Goal: Task Accomplishment & Management: Manage account settings

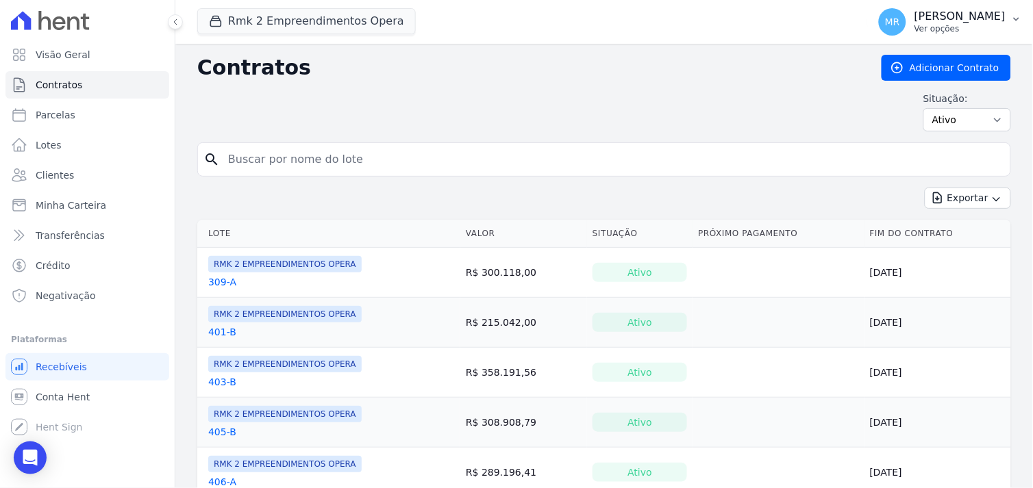
click at [961, 16] on p "[PERSON_NAME]" at bounding box center [959, 17] width 91 height 14
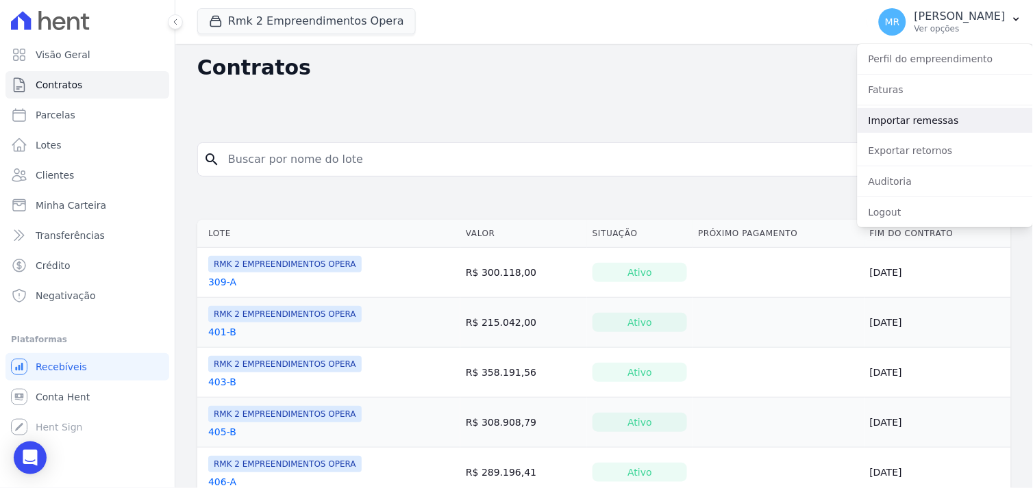
click at [914, 118] on link "Importar remessas" at bounding box center [944, 120] width 175 height 25
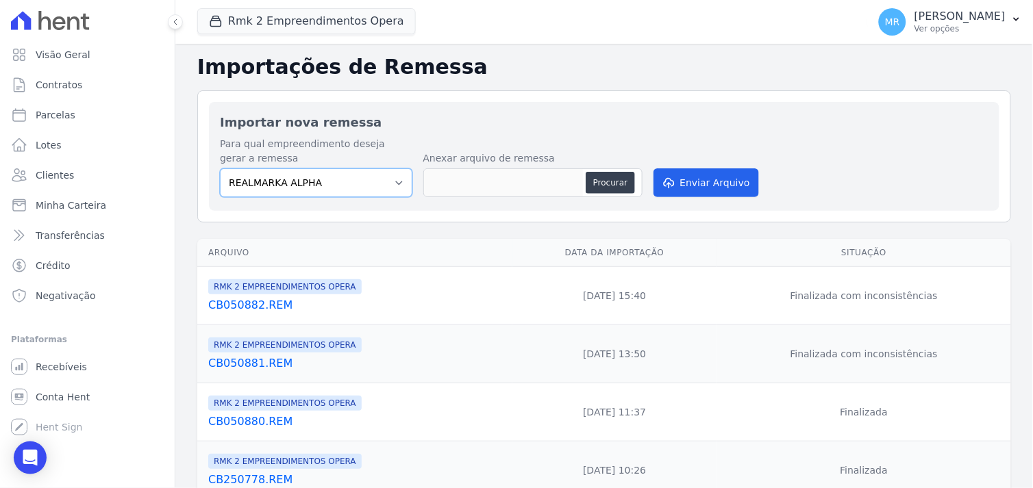
click at [392, 181] on select "REALMARKA ALPHA REALMARKA REALE RMK 2 EMPREENDIMENTOS OPERA" at bounding box center [316, 182] width 192 height 29
select select "16462f68-d5f3-4053-9b2f-c9981f2a4aae"
click at [220, 168] on select "REALMARKA ALPHA REALMARKA REALE RMK 2 EMPREENDIMENTOS OPERA" at bounding box center [316, 182] width 192 height 29
click at [613, 186] on button "Procurar" at bounding box center [610, 183] width 49 height 22
type input "CB180886.REM"
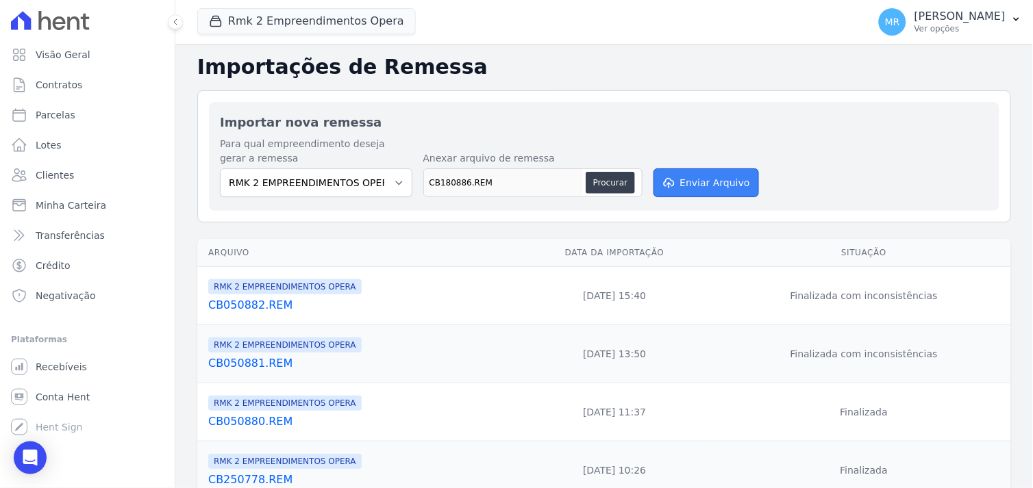
click at [688, 187] on button "Enviar Arquivo" at bounding box center [705, 182] width 105 height 29
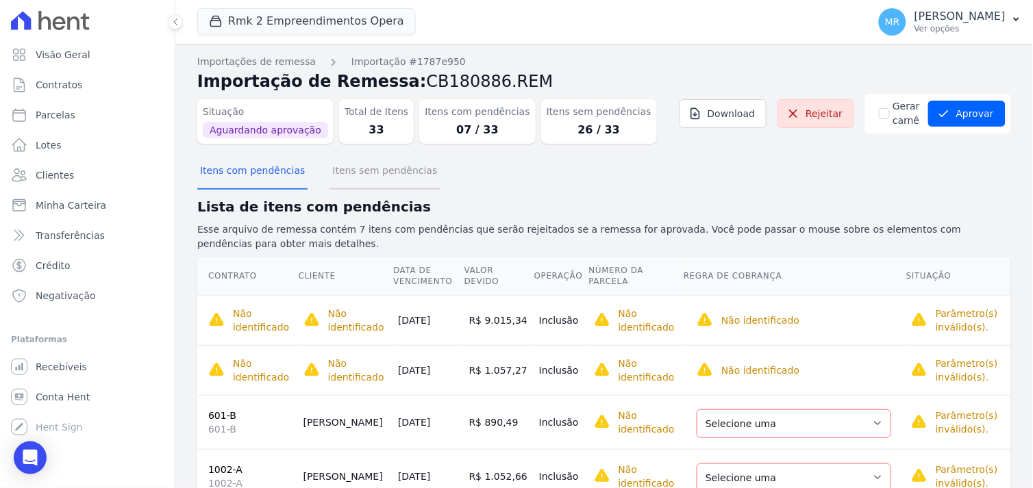
click at [386, 173] on button "Itens sem pendências" at bounding box center [384, 172] width 110 height 36
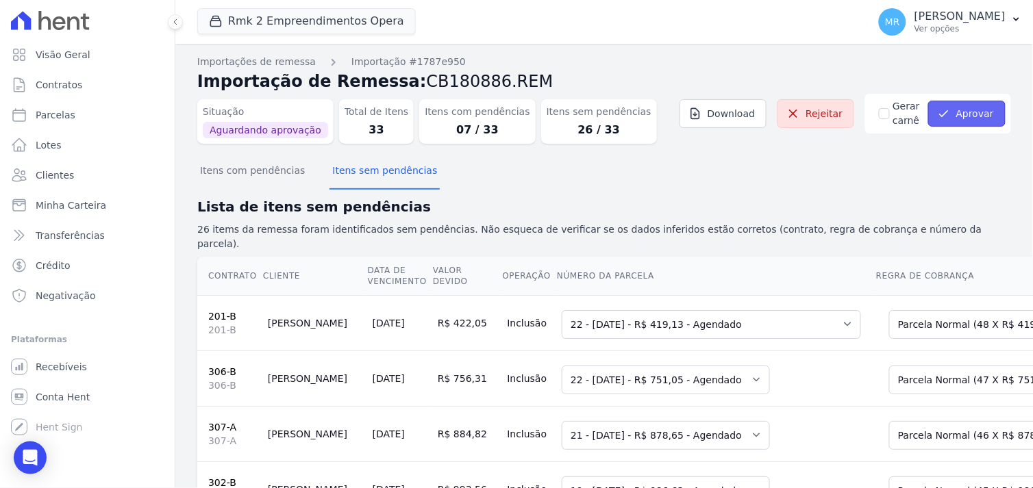
click at [964, 114] on button "Aprovar" at bounding box center [966, 114] width 77 height 26
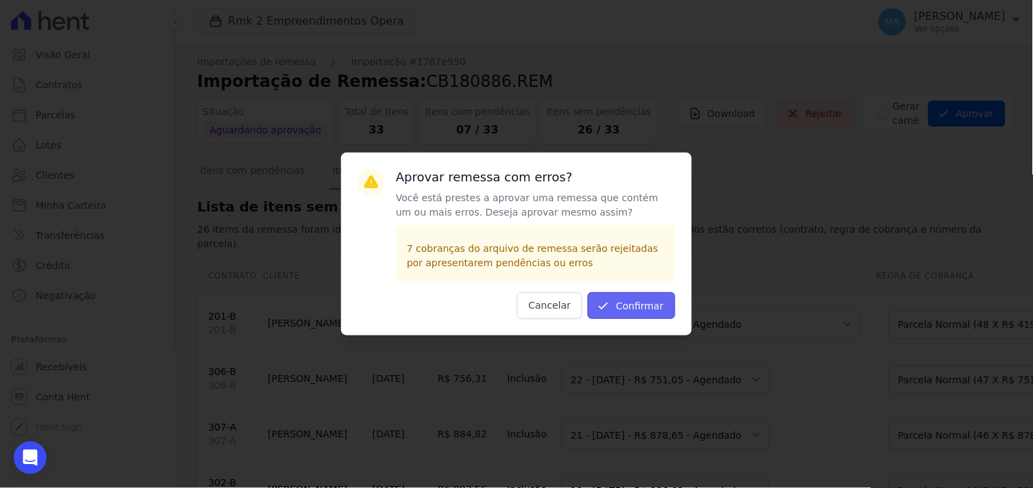
click at [647, 305] on button "Confirmar" at bounding box center [632, 305] width 88 height 27
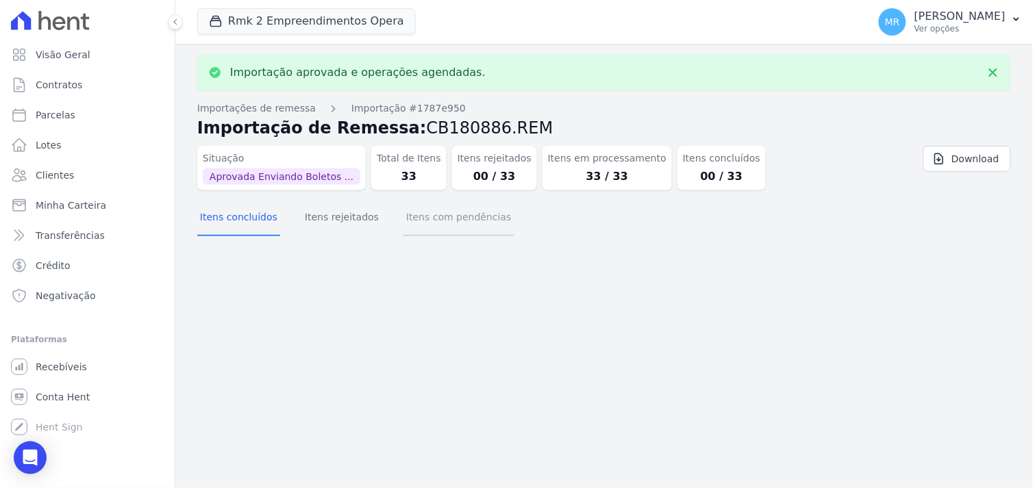
click at [425, 214] on button "Itens com pendências" at bounding box center [458, 219] width 110 height 36
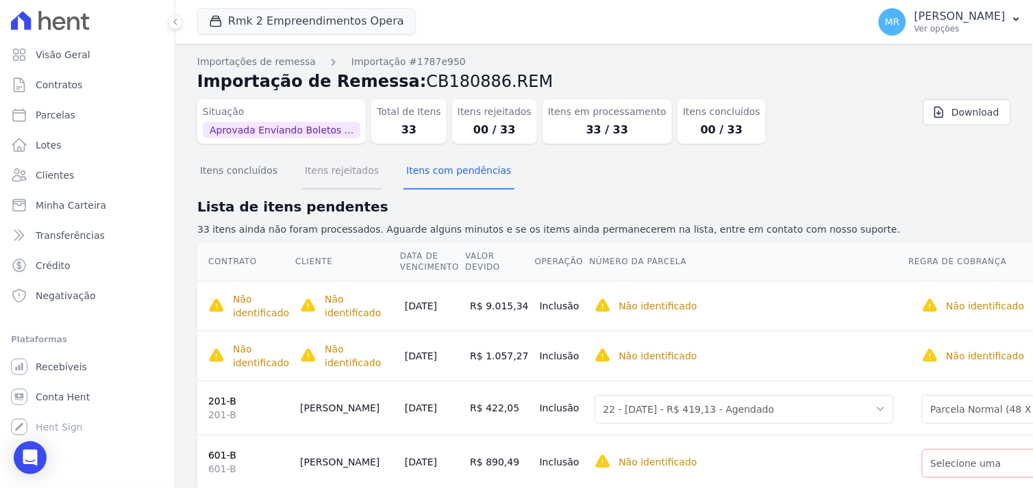
click at [333, 168] on button "Itens rejeitados" at bounding box center [341, 172] width 79 height 36
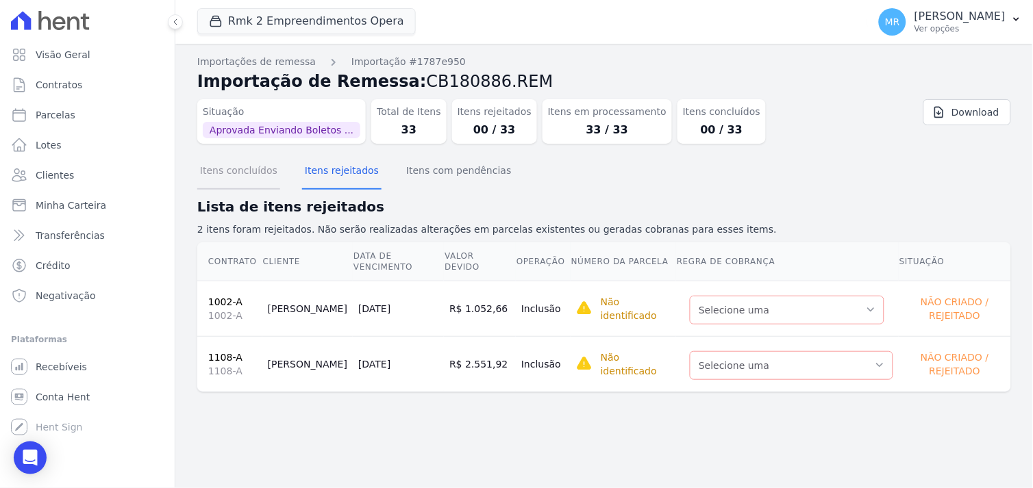
click at [229, 175] on button "Itens concluídos" at bounding box center [238, 172] width 83 height 36
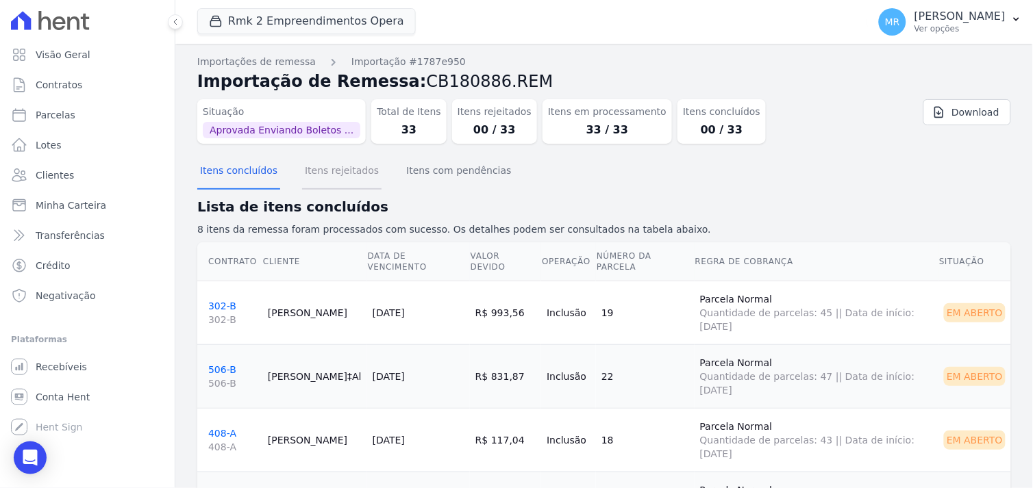
drag, startPoint x: 332, startPoint y: 175, endPoint x: 368, endPoint y: 176, distance: 36.3
click at [333, 175] on button "Itens rejeitados" at bounding box center [341, 172] width 79 height 36
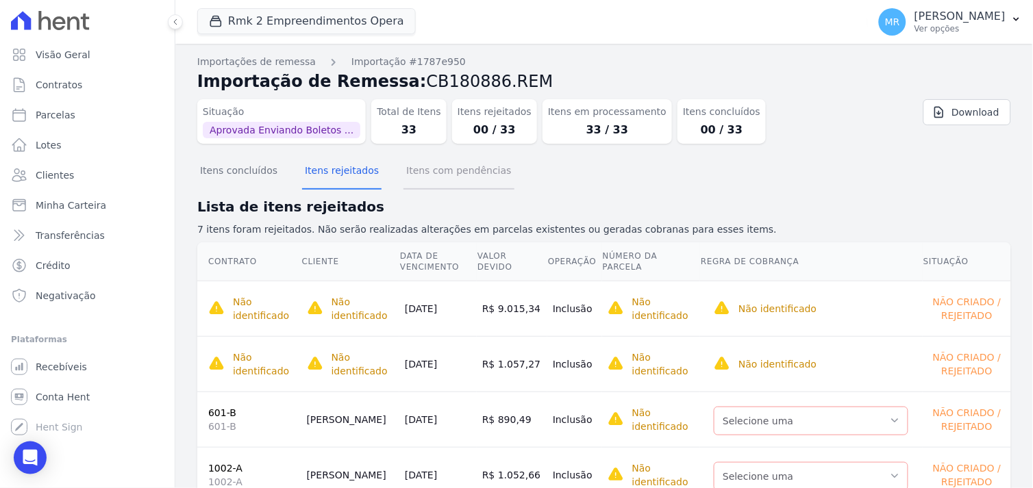
click at [428, 175] on button "Itens com pendências" at bounding box center [458, 172] width 110 height 36
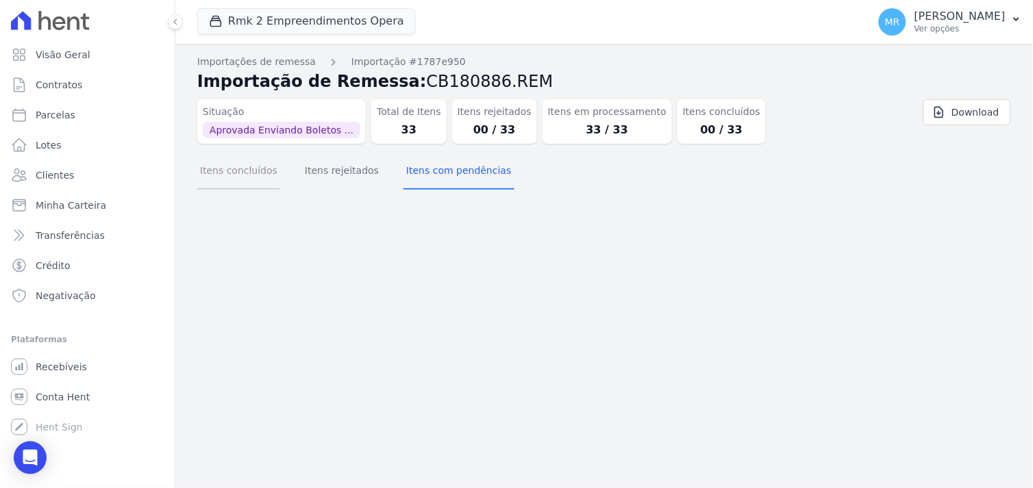
click at [245, 168] on button "Itens concluídos" at bounding box center [238, 172] width 83 height 36
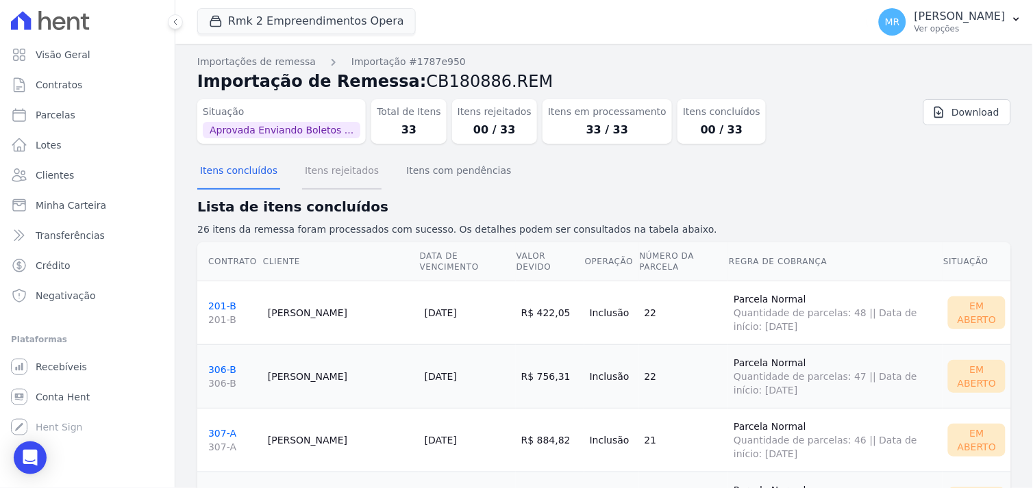
click at [336, 167] on button "Itens rejeitados" at bounding box center [341, 172] width 79 height 36
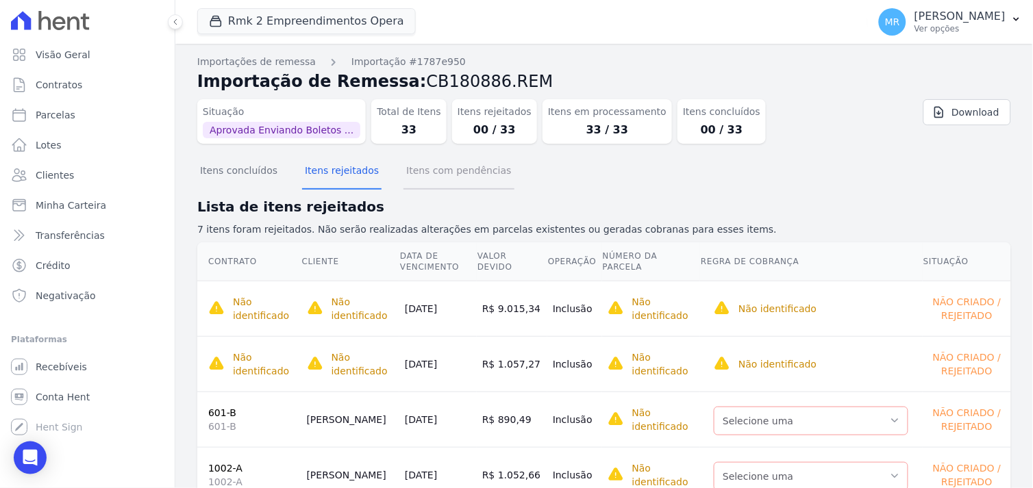
click at [453, 168] on button "Itens com pendências" at bounding box center [458, 172] width 110 height 36
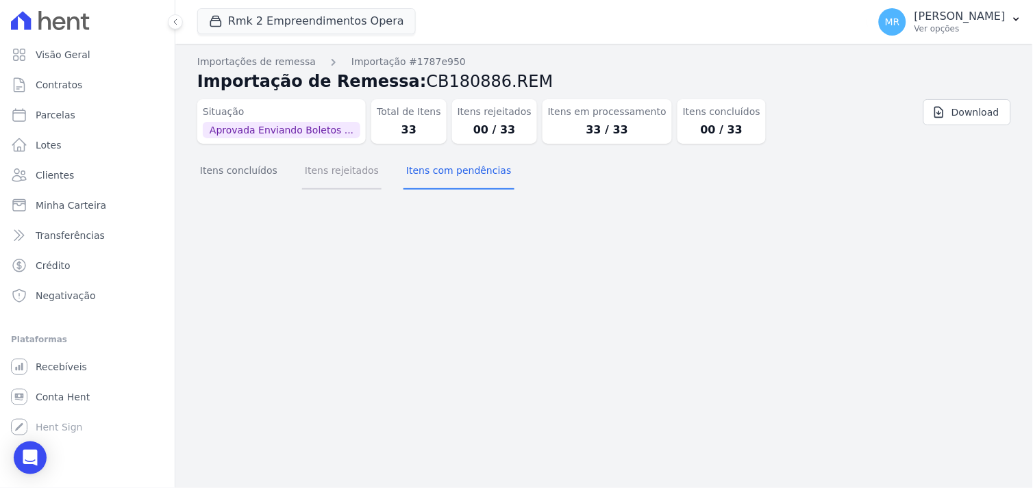
click at [316, 175] on button "Itens rejeitados" at bounding box center [341, 172] width 79 height 36
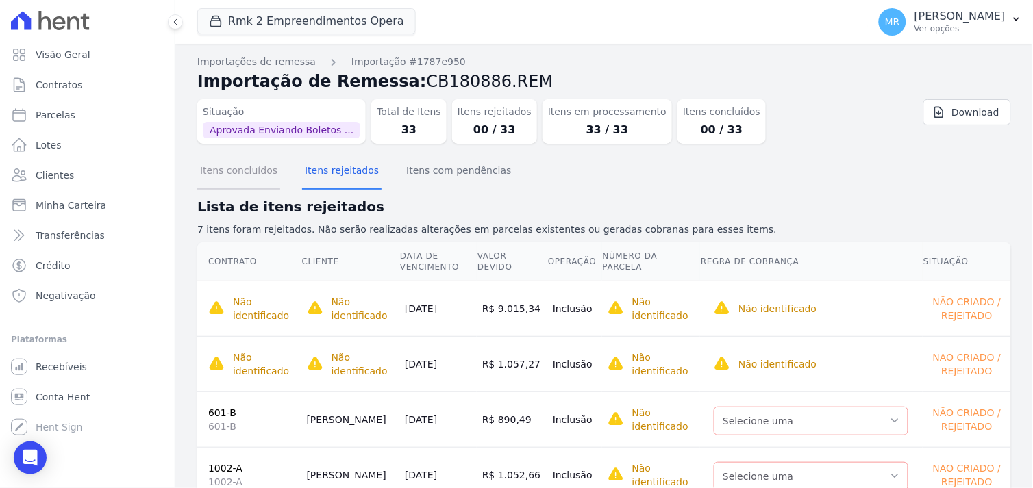
click at [243, 173] on button "Itens concluídos" at bounding box center [238, 172] width 83 height 36
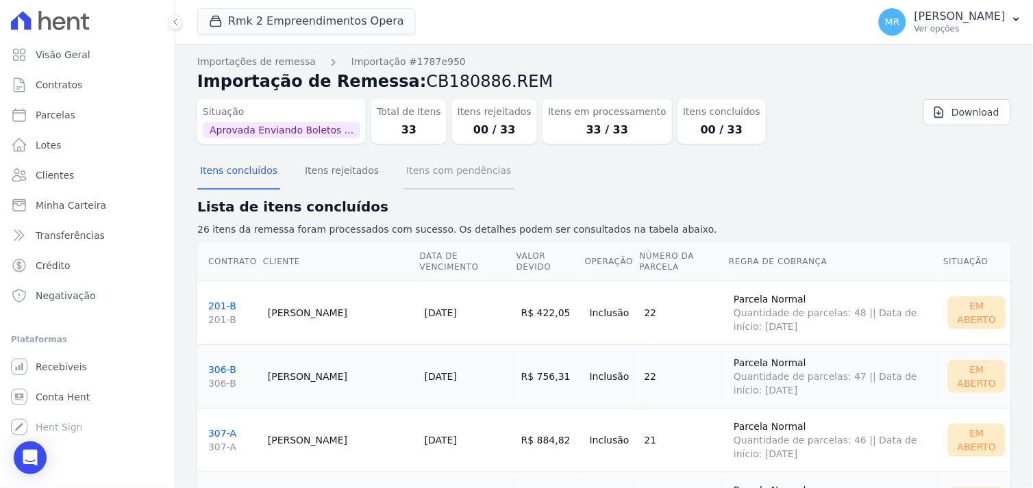
click at [452, 173] on button "Itens com pendências" at bounding box center [458, 172] width 110 height 36
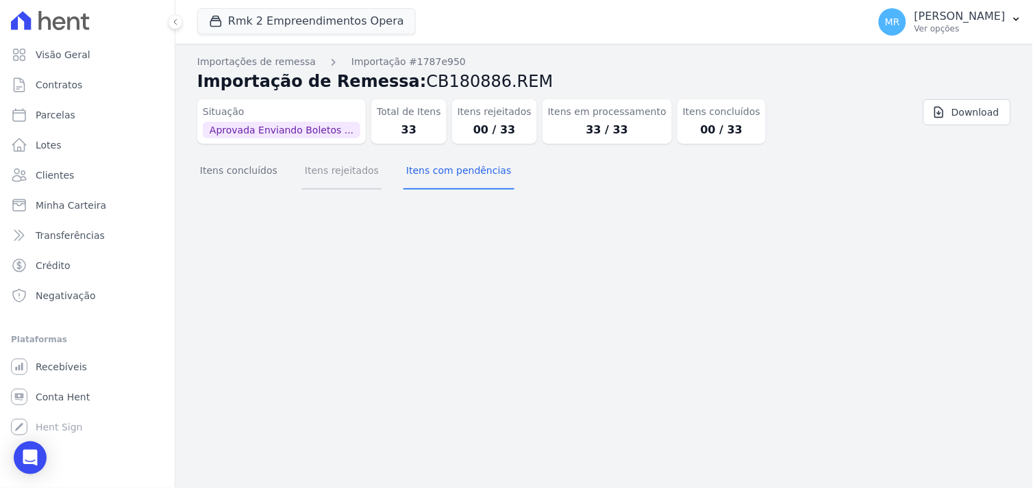
click at [344, 177] on button "Itens rejeitados" at bounding box center [341, 172] width 79 height 36
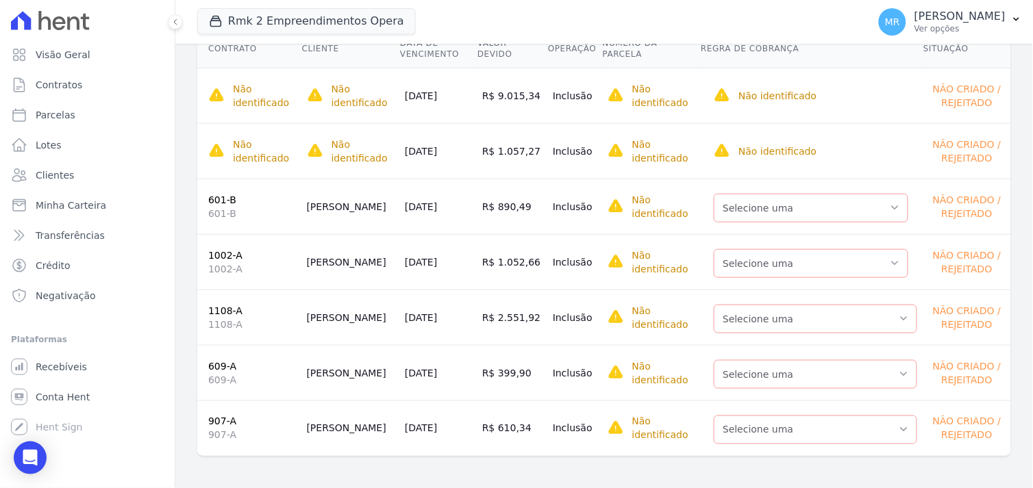
scroll to position [214, 0]
click at [213, 418] on link "907-A" at bounding box center [222, 421] width 28 height 11
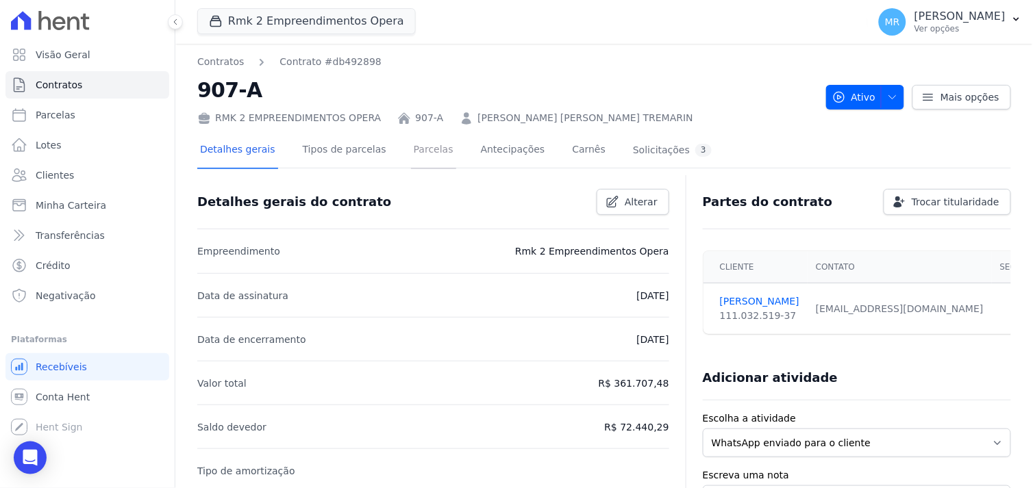
click at [411, 149] on link "Parcelas" at bounding box center [433, 151] width 45 height 36
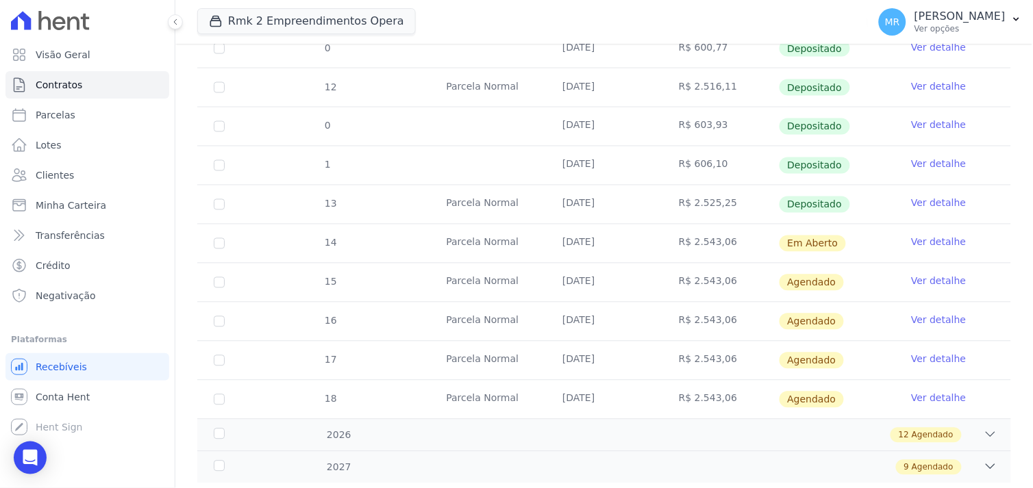
scroll to position [532, 0]
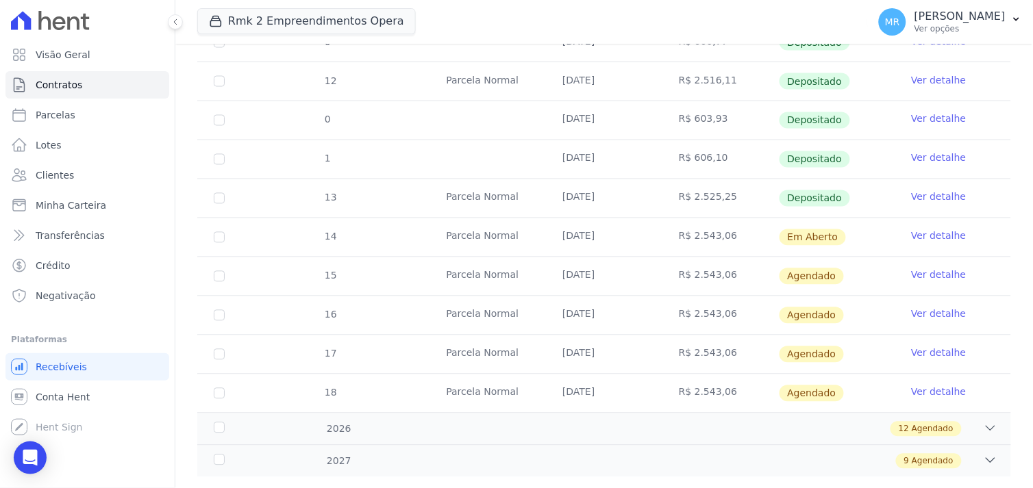
click at [924, 233] on link "Ver detalhe" at bounding box center [938, 236] width 55 height 14
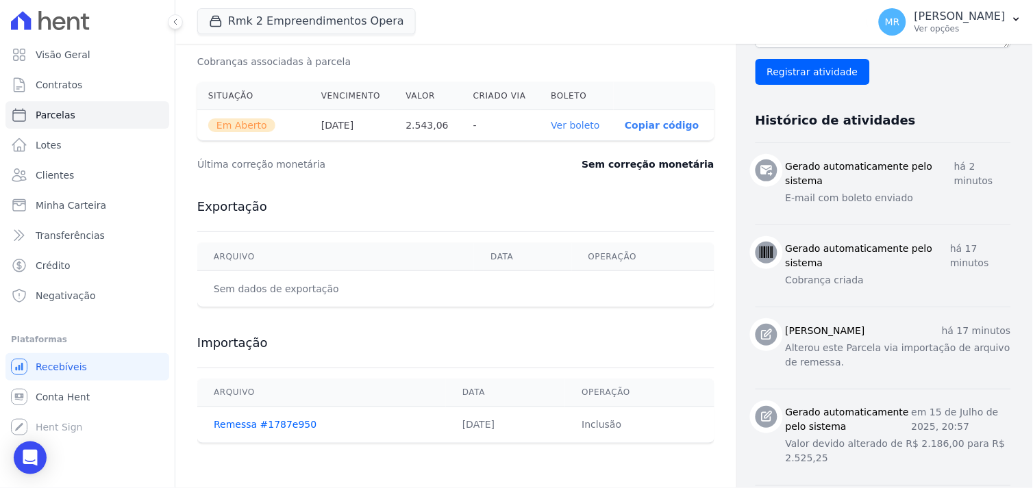
scroll to position [76, 0]
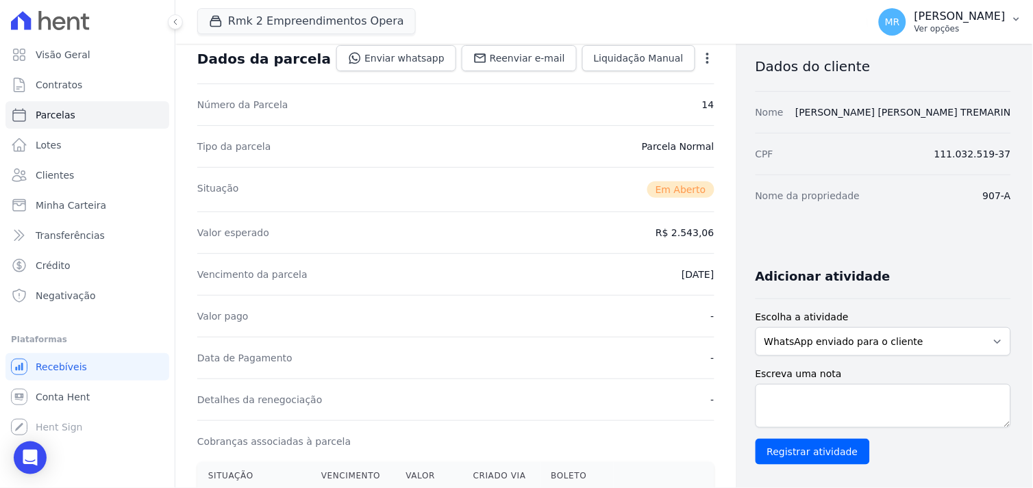
click at [984, 18] on p "[PERSON_NAME]" at bounding box center [959, 17] width 91 height 14
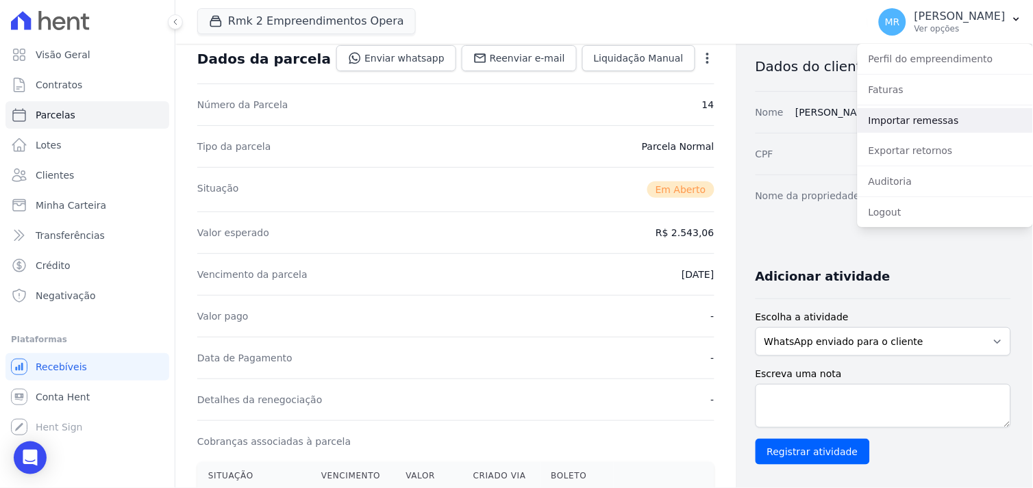
click at [911, 118] on link "Importar remessas" at bounding box center [944, 120] width 175 height 25
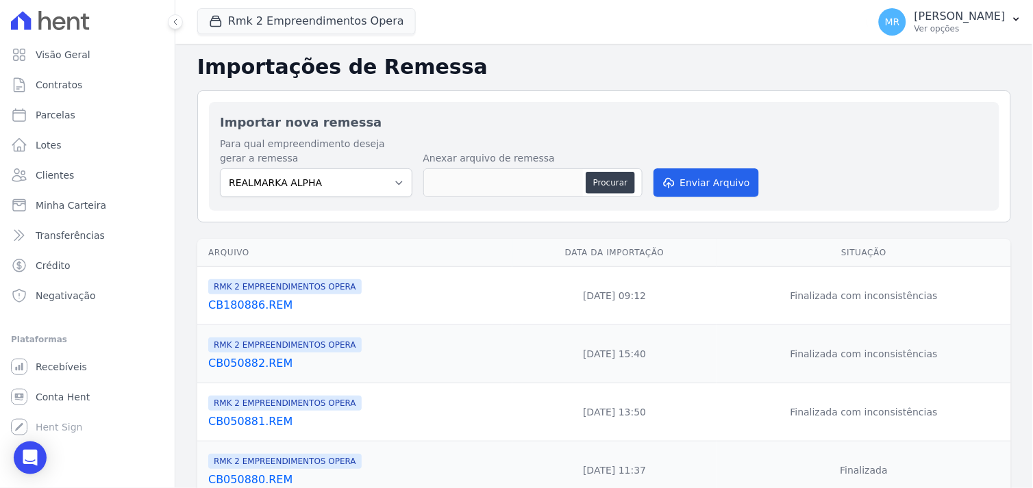
click at [249, 302] on link "CB180886.REM" at bounding box center [357, 305] width 299 height 16
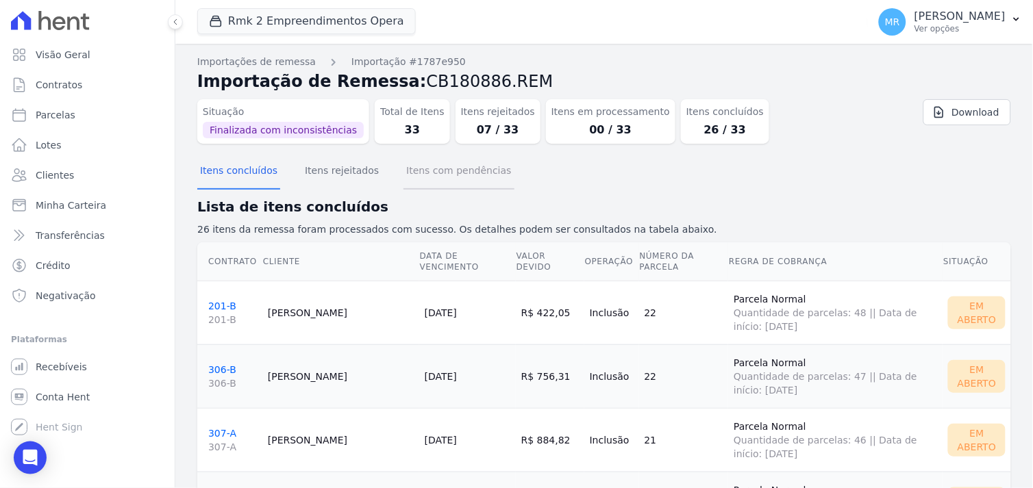
drag, startPoint x: 457, startPoint y: 172, endPoint x: 452, endPoint y: 189, distance: 18.0
click at [457, 172] on button "Itens com pendências" at bounding box center [458, 172] width 110 height 36
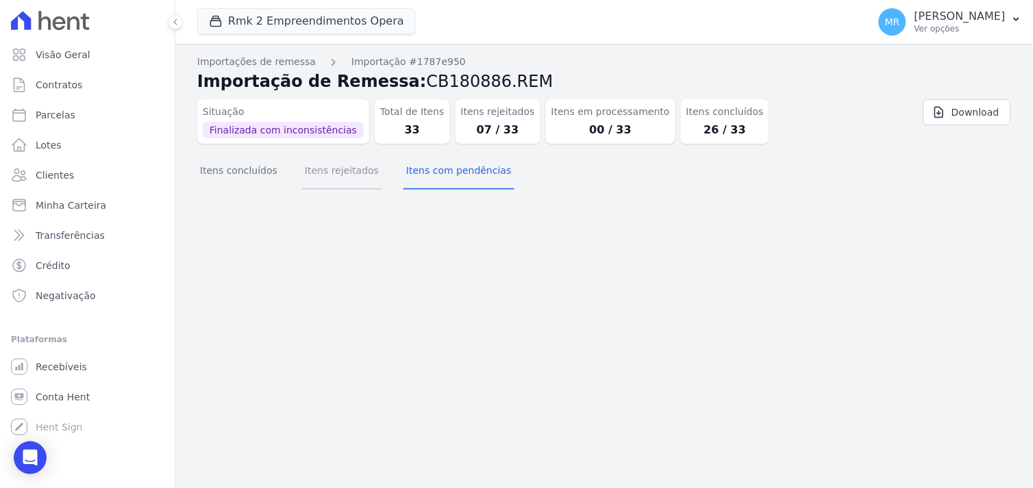
click at [331, 170] on button "Itens rejeitados" at bounding box center [341, 172] width 79 height 36
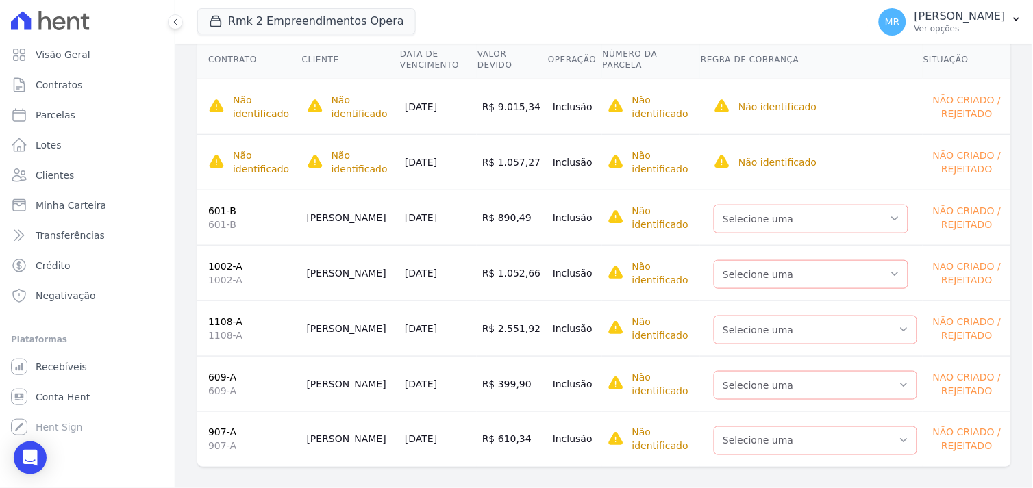
scroll to position [214, 0]
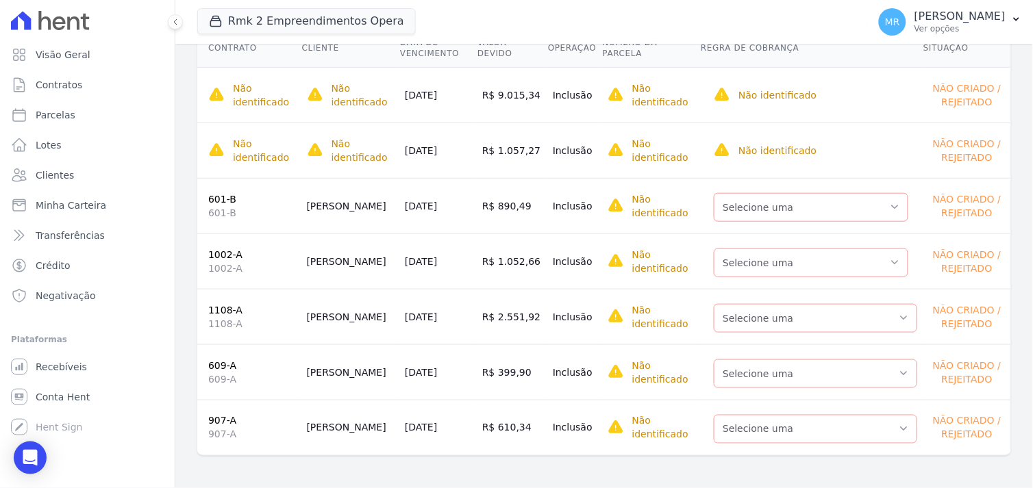
click at [218, 423] on link "907-A" at bounding box center [222, 421] width 28 height 11
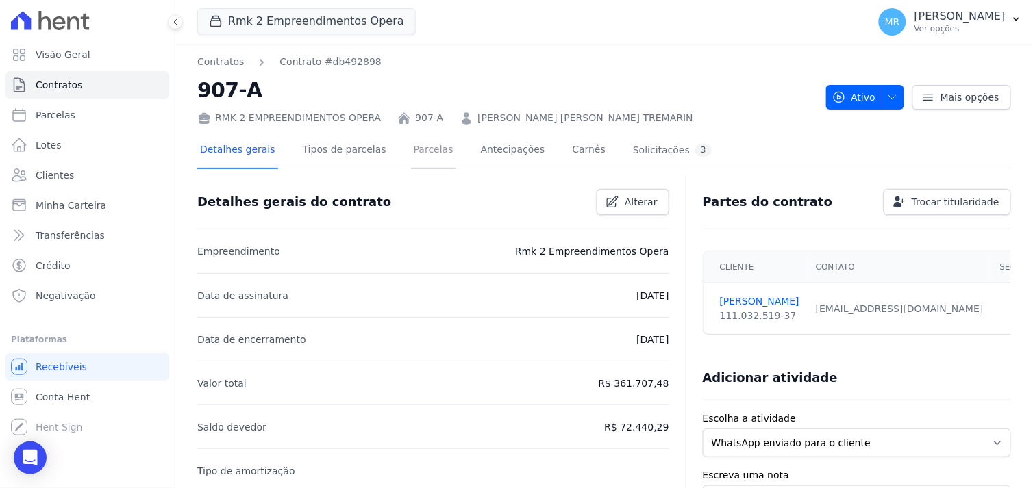
click at [423, 149] on link "Parcelas" at bounding box center [433, 151] width 45 height 36
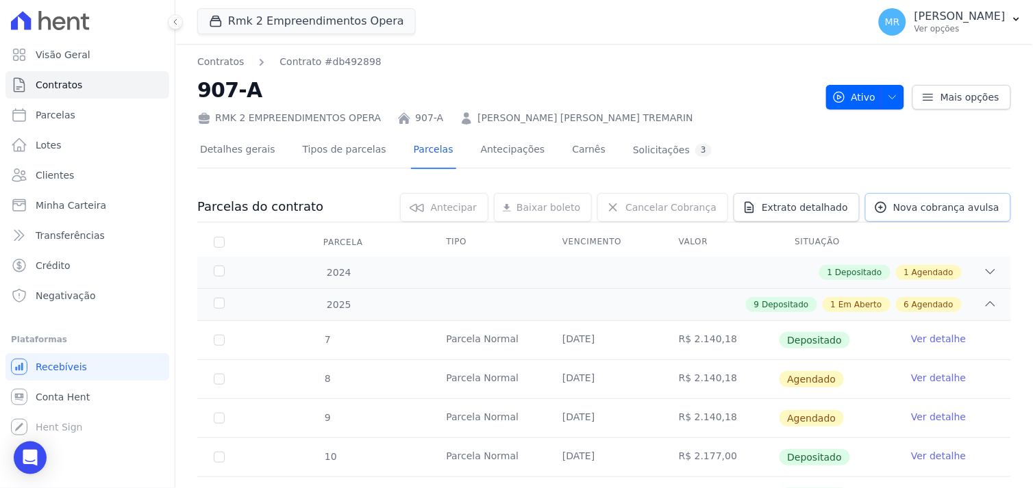
click at [927, 207] on span "Nova cobrança avulsa" at bounding box center [946, 208] width 106 height 14
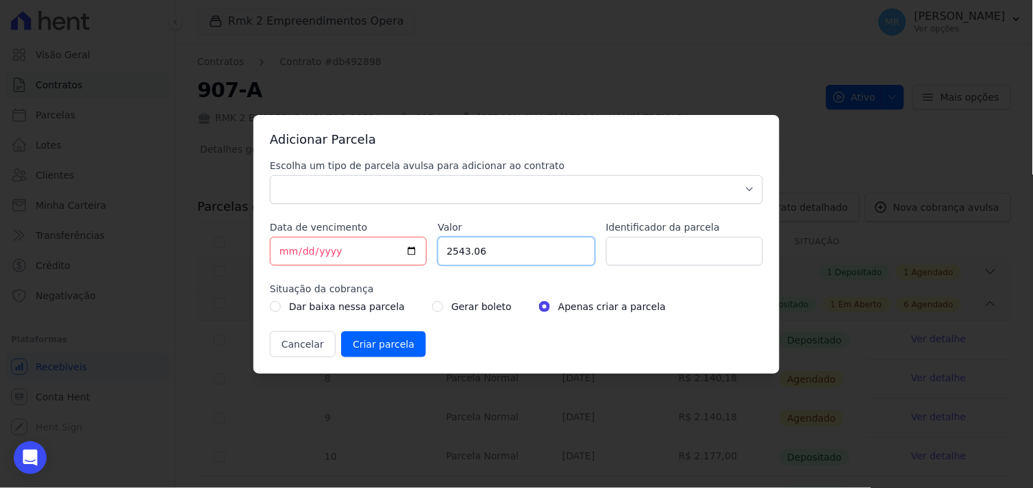
drag, startPoint x: 495, startPoint y: 248, endPoint x: 471, endPoint y: 236, distance: 26.6
click at [493, 245] on input "2543.06" at bounding box center [516, 251] width 157 height 29
click at [404, 186] on select "Parcela Normal Sinal Caução Intercalada Chaves Pré Chaves Pós Chaves Taxas Quit…" at bounding box center [516, 189] width 493 height 29
select select "others"
click at [270, 175] on select "Parcela Normal Sinal Caução Intercalada Chaves Pré Chaves Pós Chaves Taxas Quit…" at bounding box center [516, 189] width 493 height 29
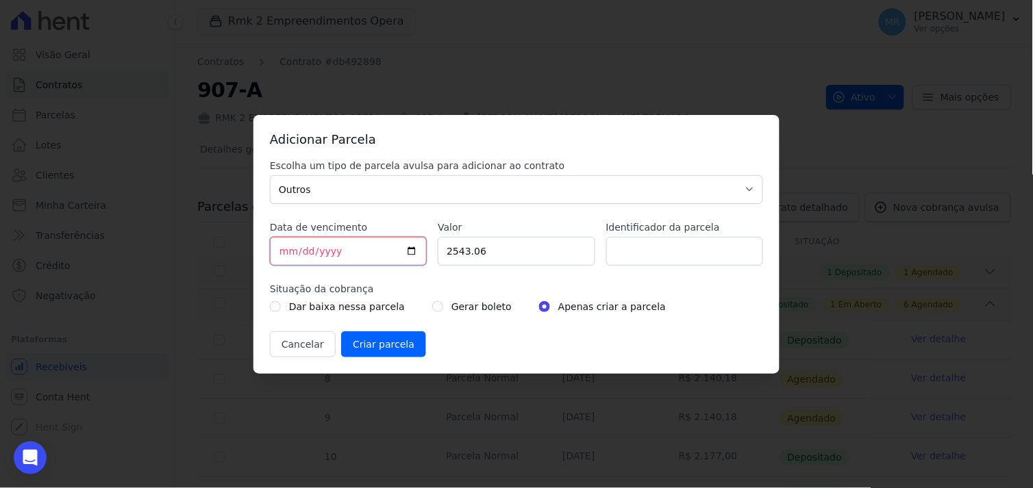
drag, startPoint x: 360, startPoint y: 250, endPoint x: 227, endPoint y: 258, distance: 133.1
click at [227, 258] on div "Adicionar Parcela Escolha um tipo de parcela avulsa para adicionar ao contrato …" at bounding box center [516, 244] width 1033 height 488
type input "[DATE]"
type input "610.34"
type input "documentação"
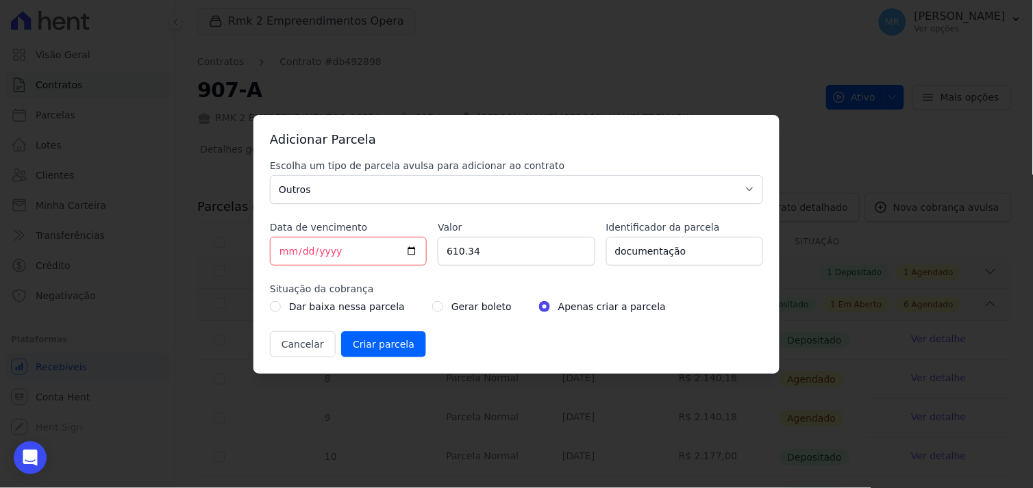
click at [453, 307] on label "Gerar boleto" at bounding box center [481, 307] width 60 height 16
drag, startPoint x: 453, startPoint y: 307, endPoint x: 422, endPoint y: 308, distance: 31.5
click at [432, 307] on input "radio" at bounding box center [437, 306] width 11 height 11
radio input "true"
click at [373, 342] on input "Criar parcela" at bounding box center [383, 344] width 85 height 26
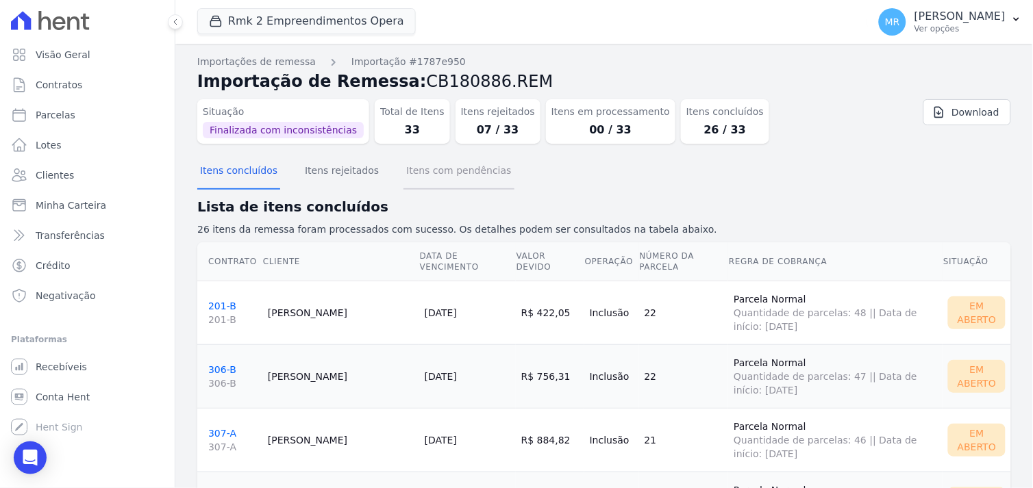
click at [440, 173] on button "Itens com pendências" at bounding box center [458, 172] width 110 height 36
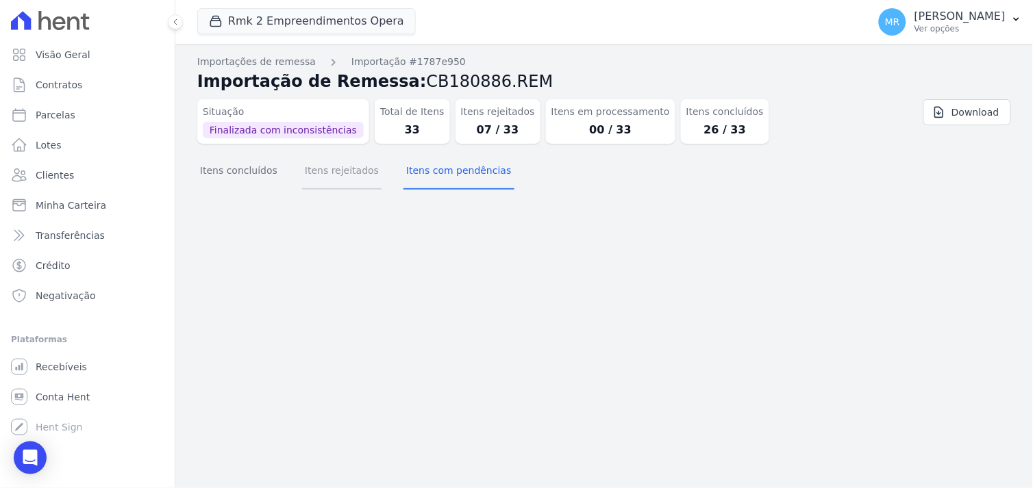
click at [337, 175] on button "Itens rejeitados" at bounding box center [341, 172] width 79 height 36
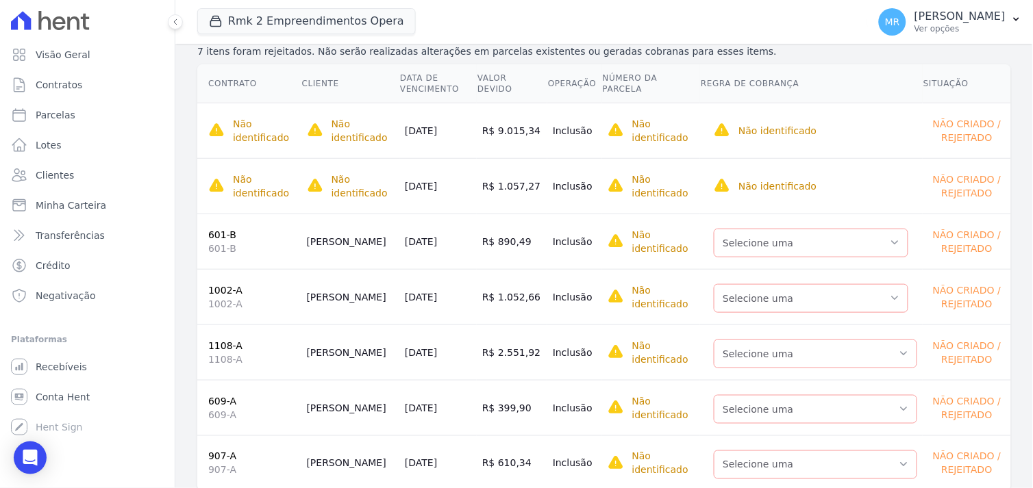
scroll to position [214, 0]
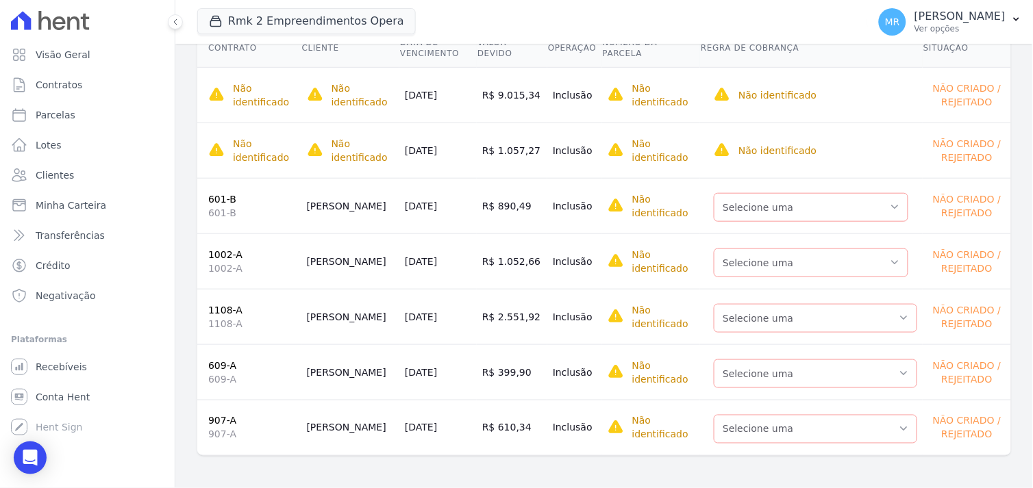
click at [216, 366] on link "609-A" at bounding box center [222, 365] width 28 height 11
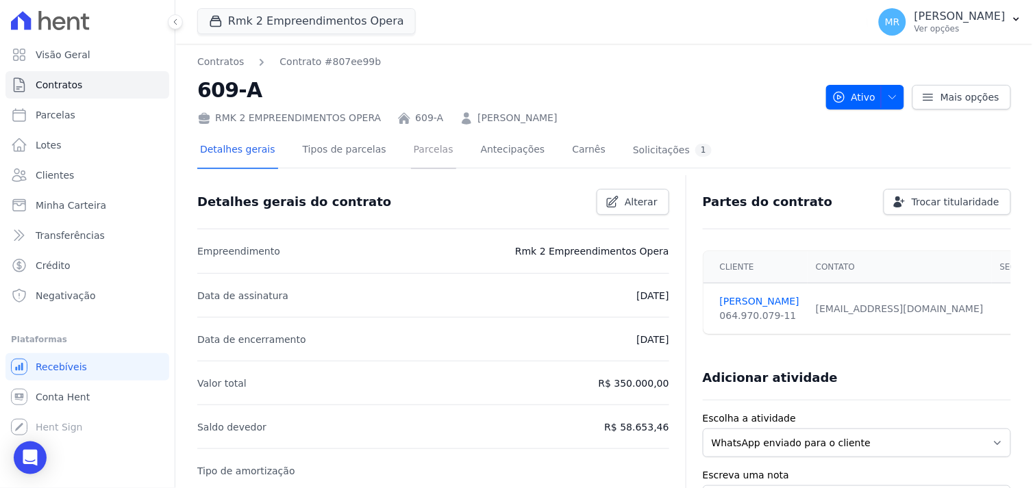
click at [412, 151] on link "Parcelas" at bounding box center [433, 151] width 45 height 36
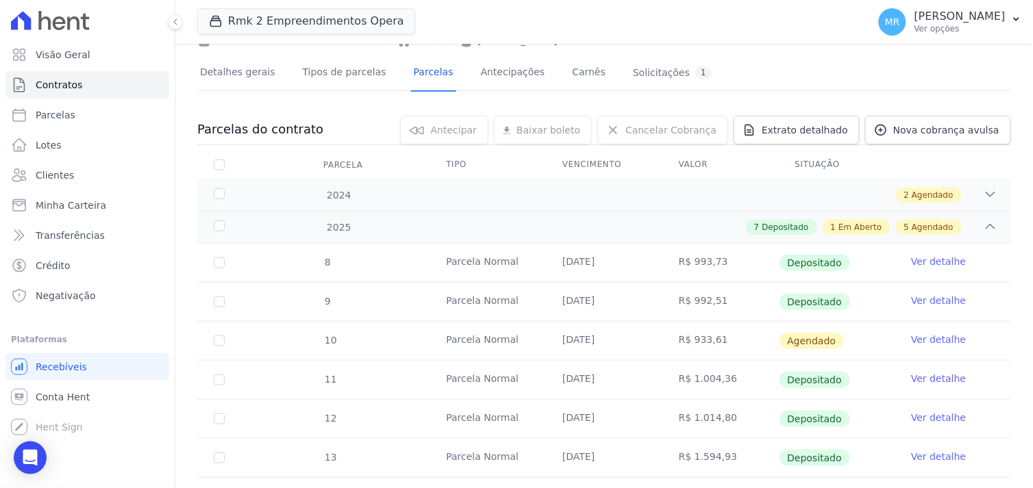
scroll to position [76, 0]
click at [933, 132] on span "Nova cobrança avulsa" at bounding box center [946, 132] width 106 height 14
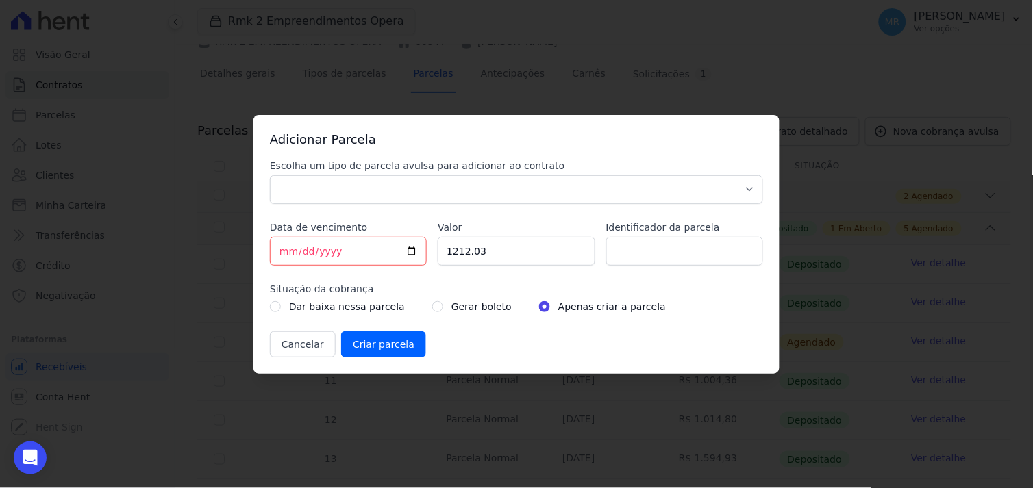
click at [360, 173] on div "Escolha um tipo de parcela avulsa para adicionar ao contrato Parcela Normal Sin…" at bounding box center [516, 181] width 493 height 45
click at [349, 185] on select "Parcela Normal Sinal Caução Intercalada Chaves Pré Chaves Pós Chaves Taxas Quit…" at bounding box center [516, 189] width 493 height 29
select select "others"
click at [270, 175] on select "Parcela Normal Sinal Caução Intercalada Chaves Pré Chaves Pós Chaves Taxas Quit…" at bounding box center [516, 189] width 493 height 29
drag, startPoint x: 343, startPoint y: 243, endPoint x: 319, endPoint y: 245, distance: 24.1
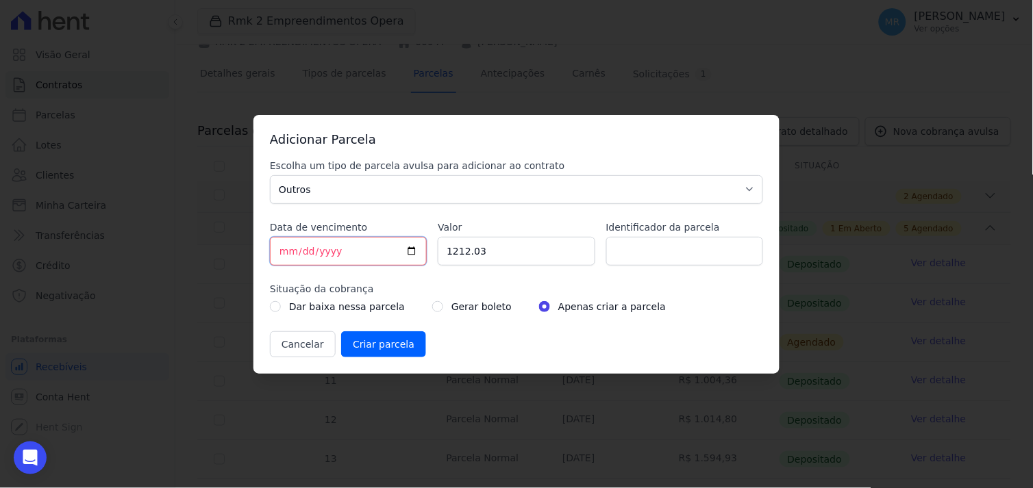
click at [319, 245] on input "[DATE]" at bounding box center [348, 251] width 157 height 29
type input "[DATE]"
type input "399.90"
type input "documentação"
click at [451, 308] on label "Gerar boleto" at bounding box center [481, 307] width 60 height 16
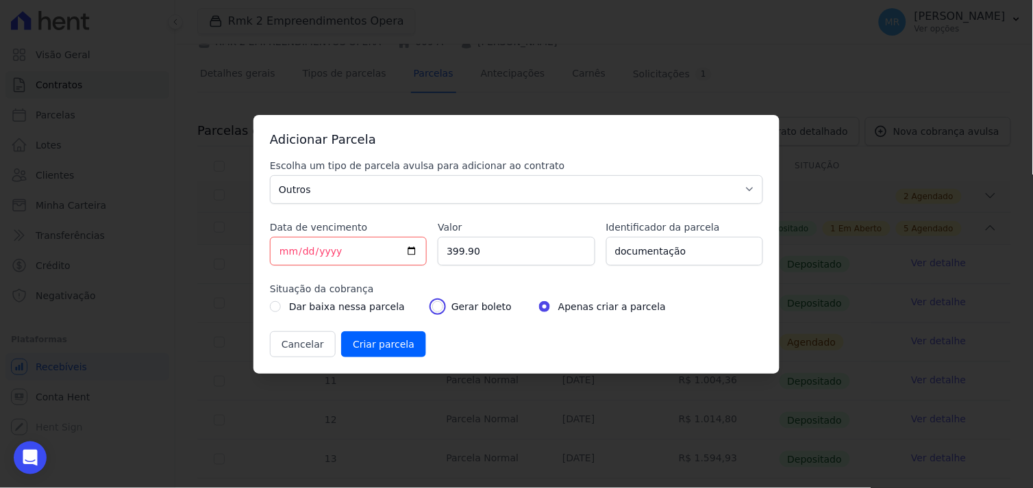
click at [432, 308] on input "radio" at bounding box center [437, 306] width 11 height 11
radio input "true"
click at [373, 345] on input "Criar parcela" at bounding box center [383, 344] width 85 height 26
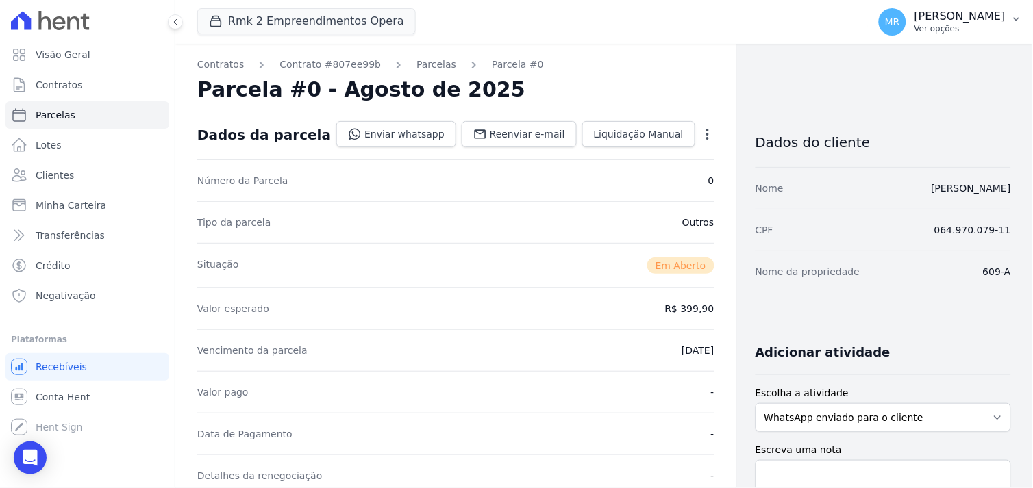
click at [964, 12] on p "[PERSON_NAME]" at bounding box center [959, 17] width 91 height 14
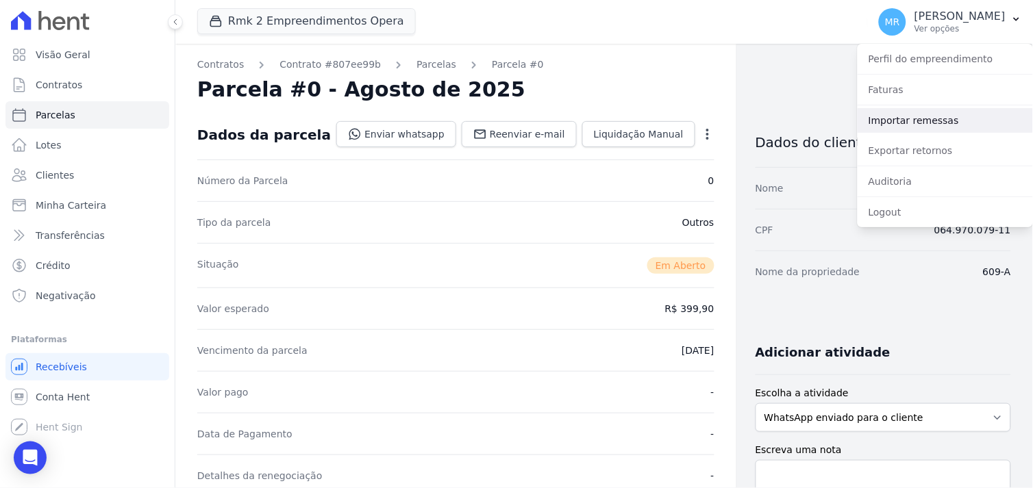
click at [940, 121] on link "Importar remessas" at bounding box center [944, 120] width 175 height 25
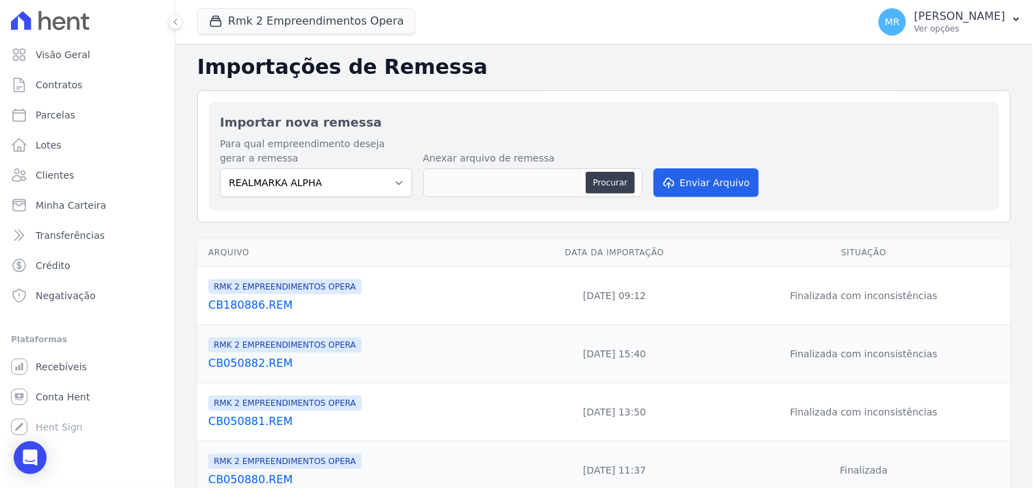
click at [242, 306] on link "CB180886.REM" at bounding box center [357, 305] width 299 height 16
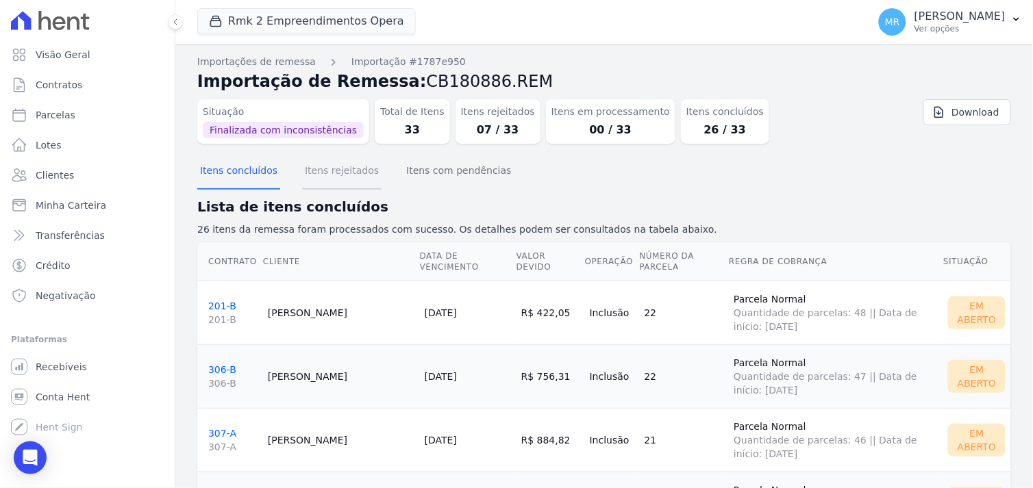
click at [340, 173] on button "Itens rejeitados" at bounding box center [341, 172] width 79 height 36
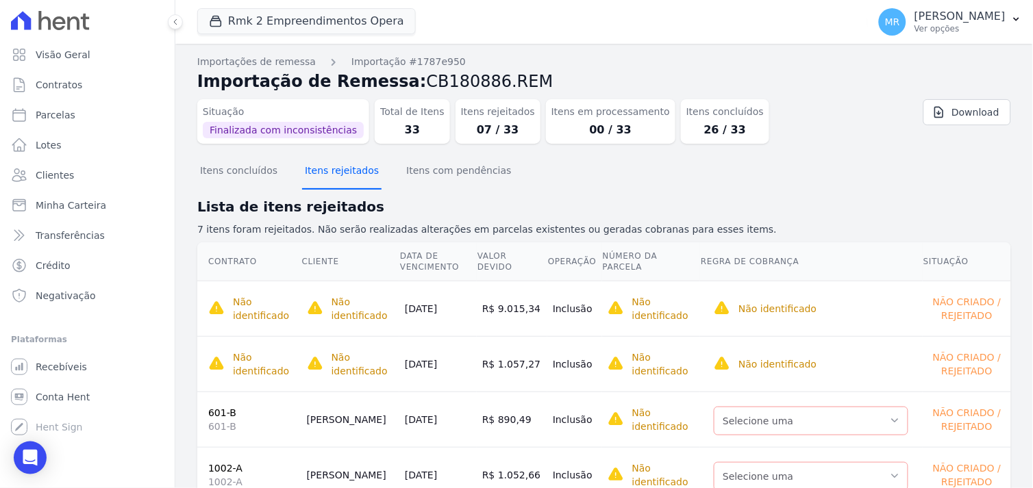
scroll to position [214, 0]
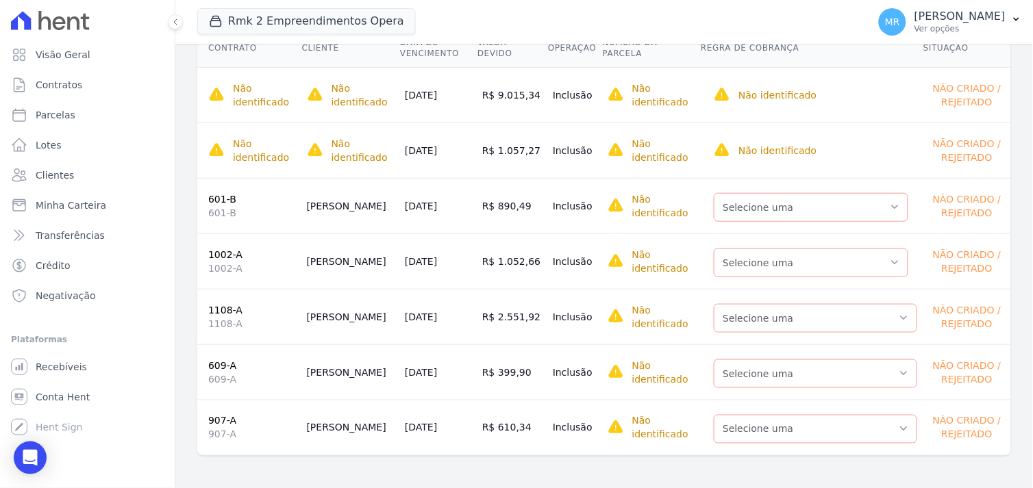
click at [216, 309] on link "1108-A" at bounding box center [225, 310] width 34 height 11
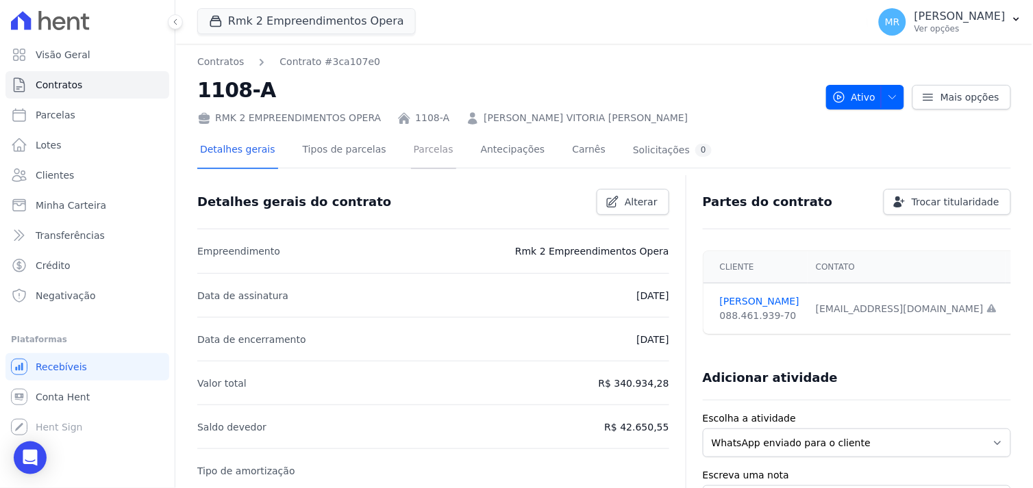
click at [419, 148] on link "Parcelas" at bounding box center [433, 151] width 45 height 36
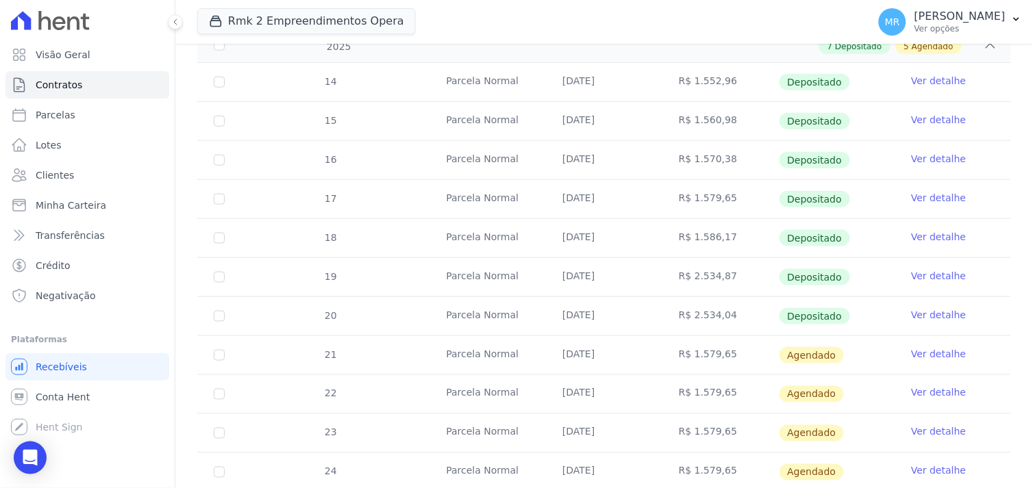
scroll to position [304, 0]
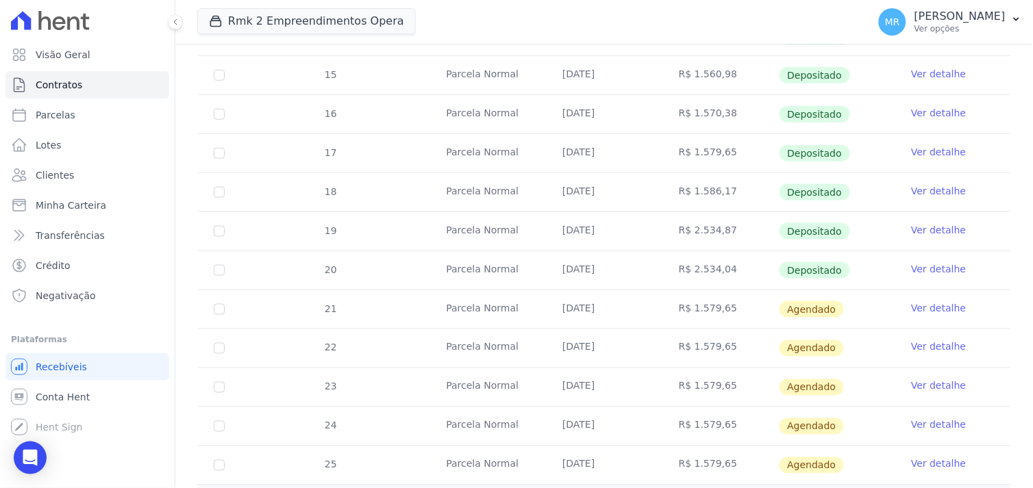
click at [921, 305] on link "Ver detalhe" at bounding box center [938, 308] width 55 height 14
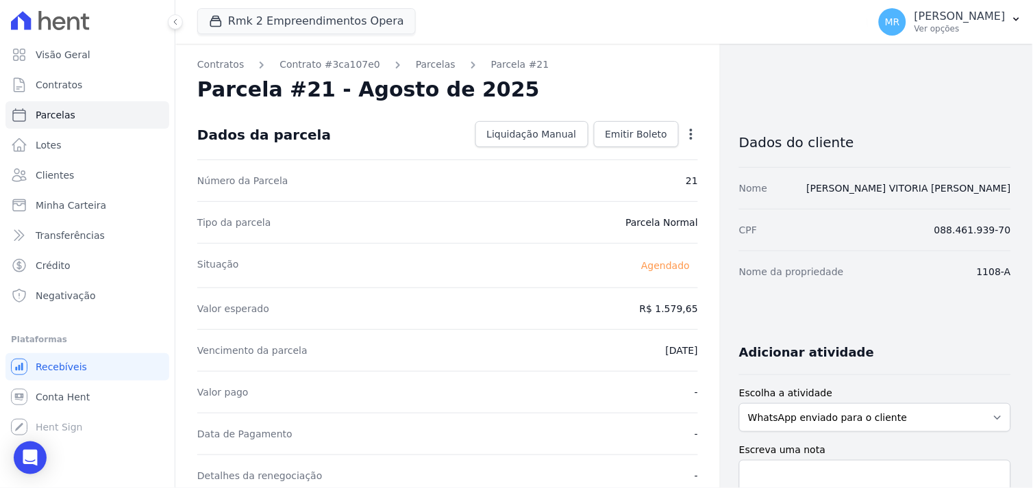
click at [684, 133] on icon "button" at bounding box center [691, 134] width 14 height 14
click at [615, 158] on link "Alterar" at bounding box center [632, 152] width 121 height 25
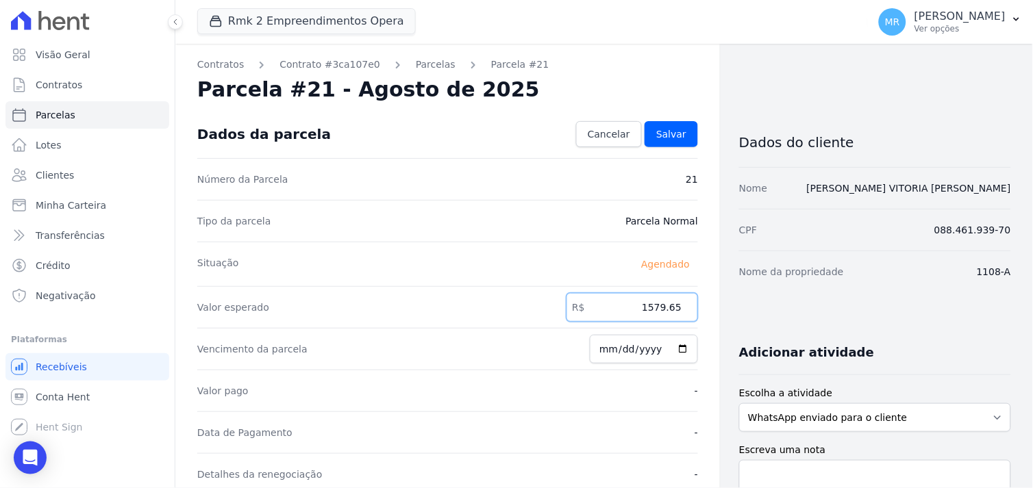
drag, startPoint x: 633, startPoint y: 302, endPoint x: 731, endPoint y: 303, distance: 97.2
type input "5"
type input "2551.92"
click at [672, 132] on span "Salvar" at bounding box center [671, 134] width 30 height 14
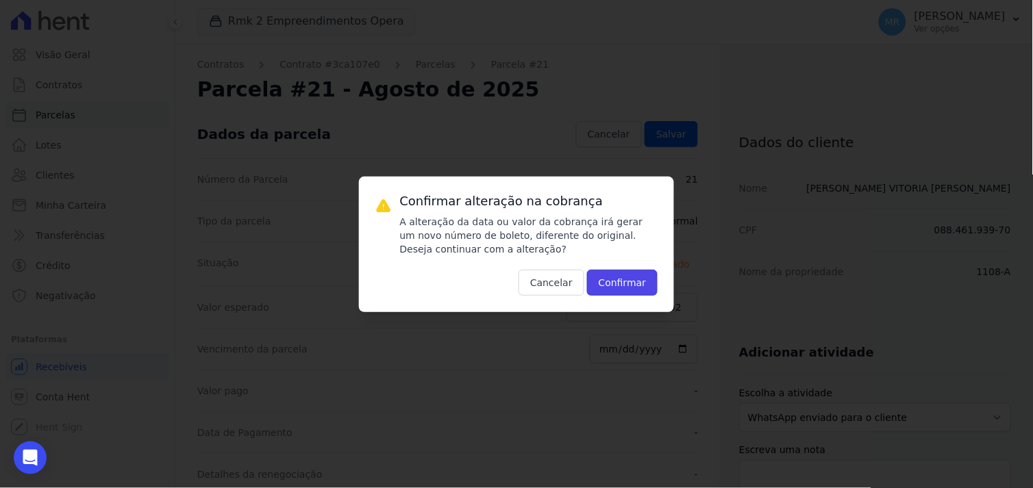
click at [631, 284] on button "Confirmar" at bounding box center [622, 283] width 71 height 26
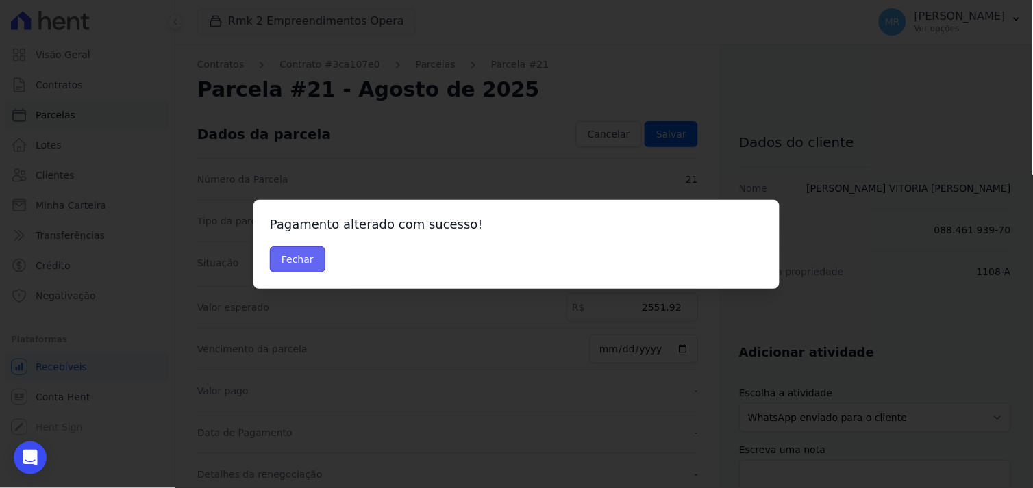
click at [314, 258] on button "Fechar" at bounding box center [297, 260] width 55 height 26
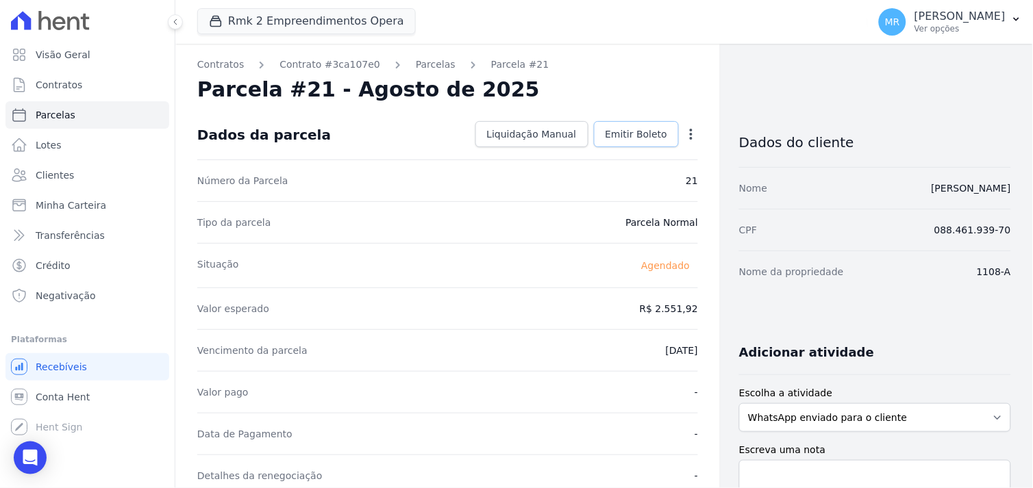
click at [623, 131] on span "Emitir Boleto" at bounding box center [636, 134] width 62 height 14
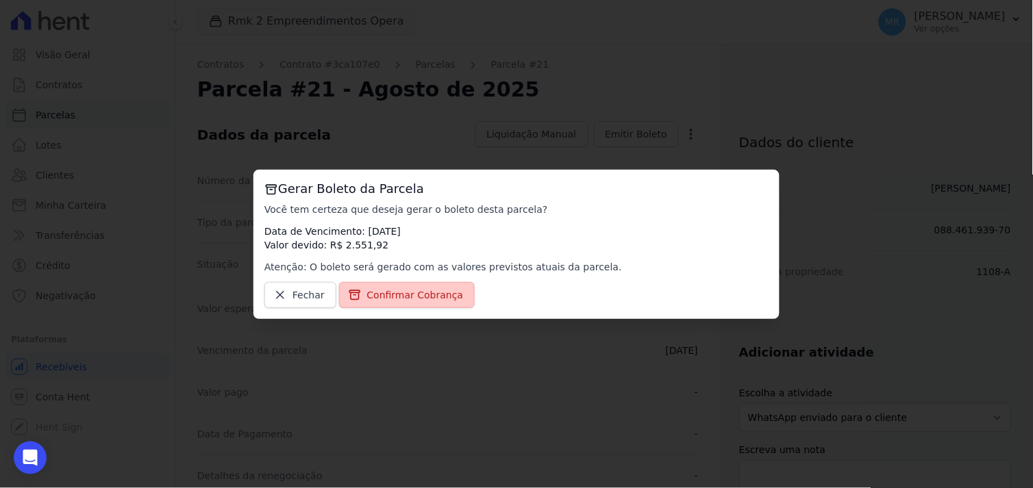
click at [415, 298] on span "Confirmar Cobrança" at bounding box center [415, 295] width 97 height 14
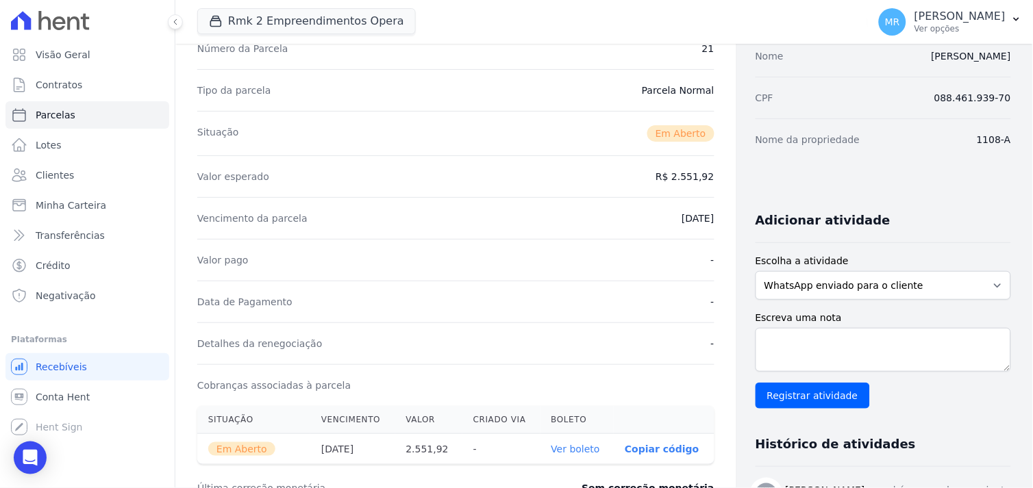
scroll to position [228, 0]
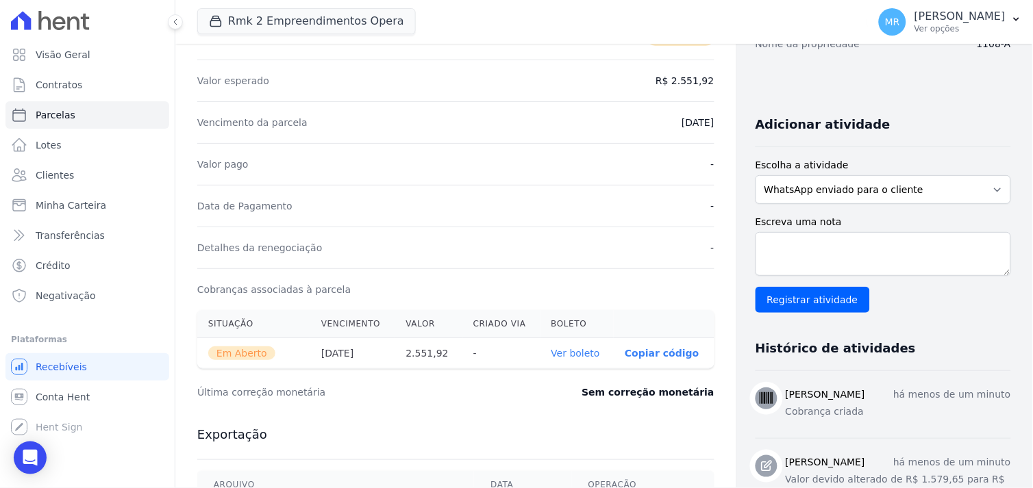
click at [558, 354] on link "Ver boleto" at bounding box center [575, 353] width 49 height 11
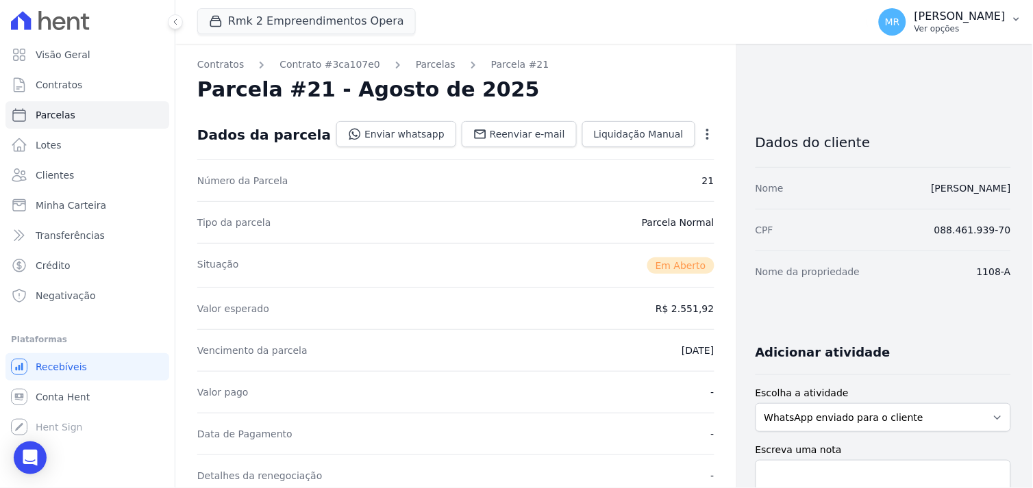
click at [987, 23] on p "Ver opções" at bounding box center [959, 28] width 91 height 11
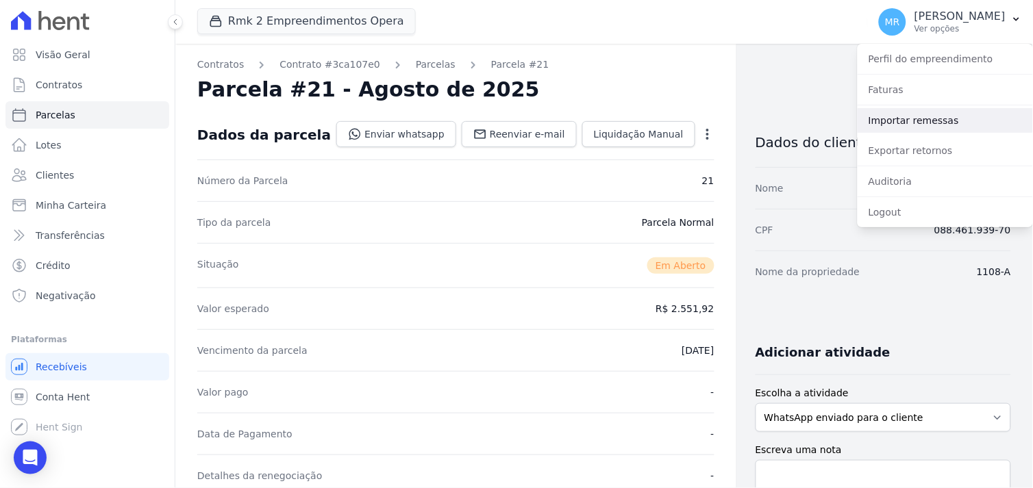
click at [902, 124] on link "Importar remessas" at bounding box center [944, 120] width 175 height 25
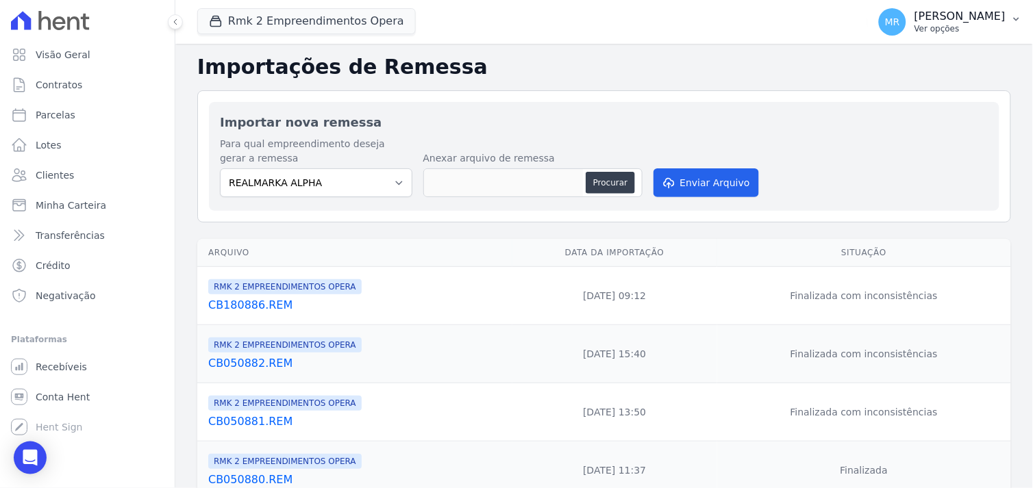
click at [970, 19] on p "[PERSON_NAME]" at bounding box center [959, 17] width 91 height 14
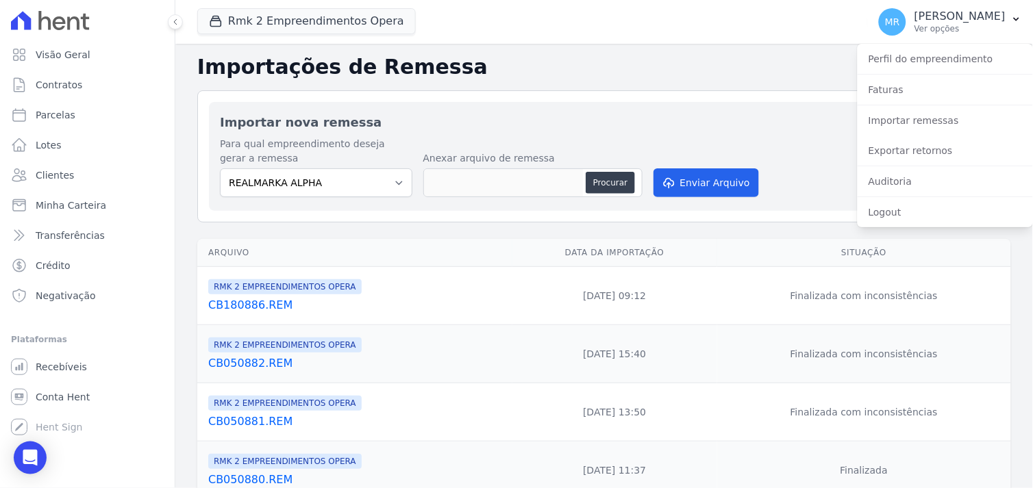
click at [245, 307] on link "CB180886.REM" at bounding box center [357, 305] width 299 height 16
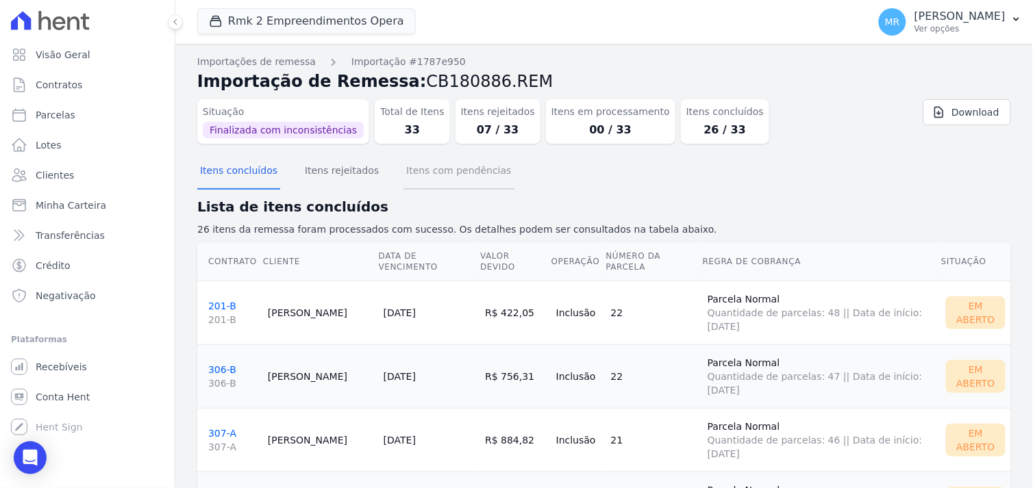
click at [450, 169] on button "Itens com pendências" at bounding box center [458, 172] width 110 height 36
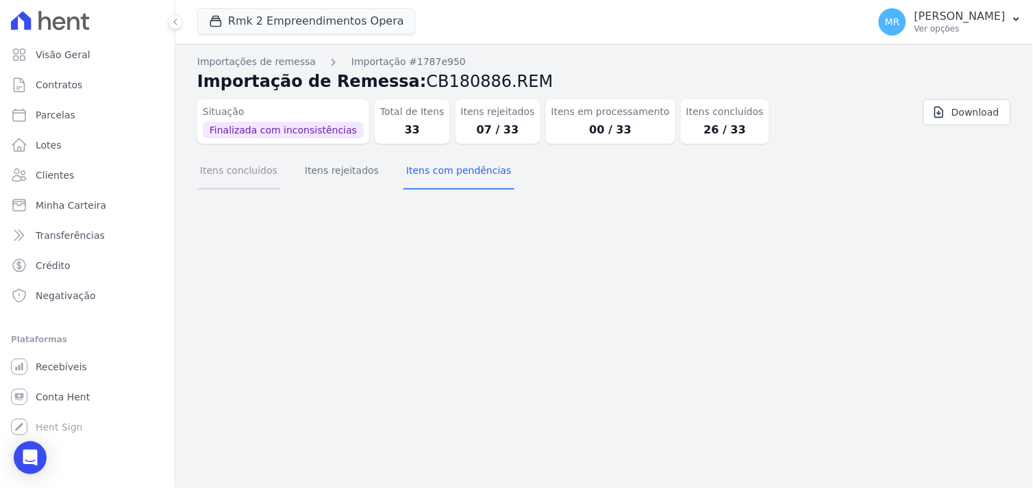
click at [216, 174] on button "Itens concluídos" at bounding box center [238, 172] width 83 height 36
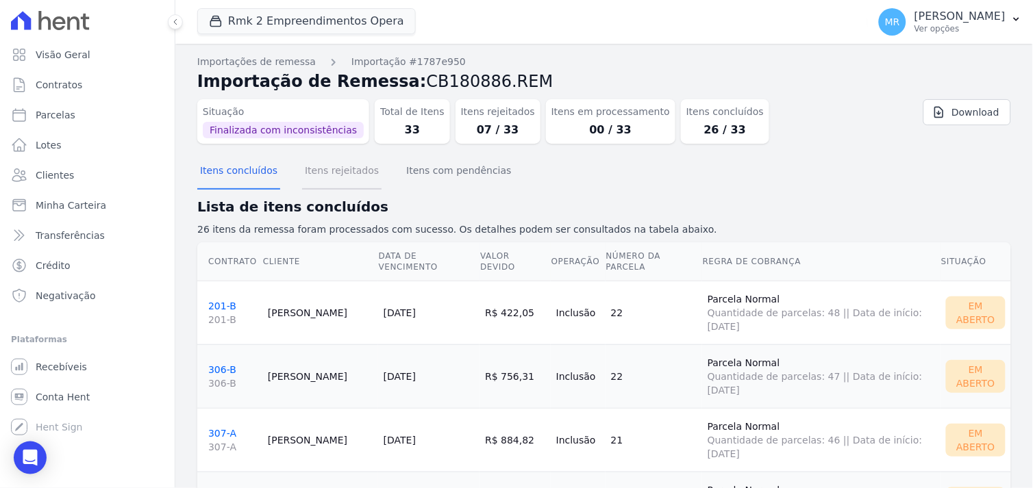
click at [331, 175] on button "Itens rejeitados" at bounding box center [341, 172] width 79 height 36
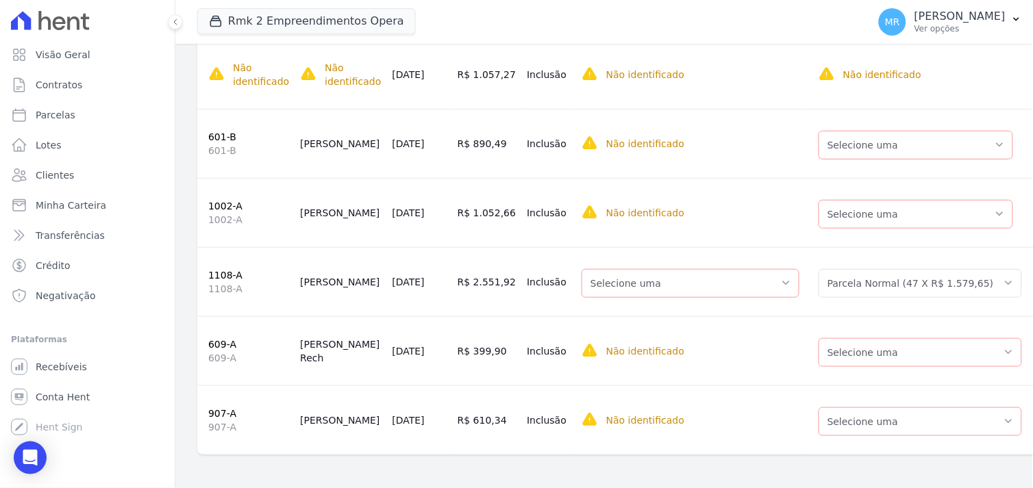
scroll to position [320, 0]
click at [219, 201] on link "1002-A" at bounding box center [225, 206] width 34 height 11
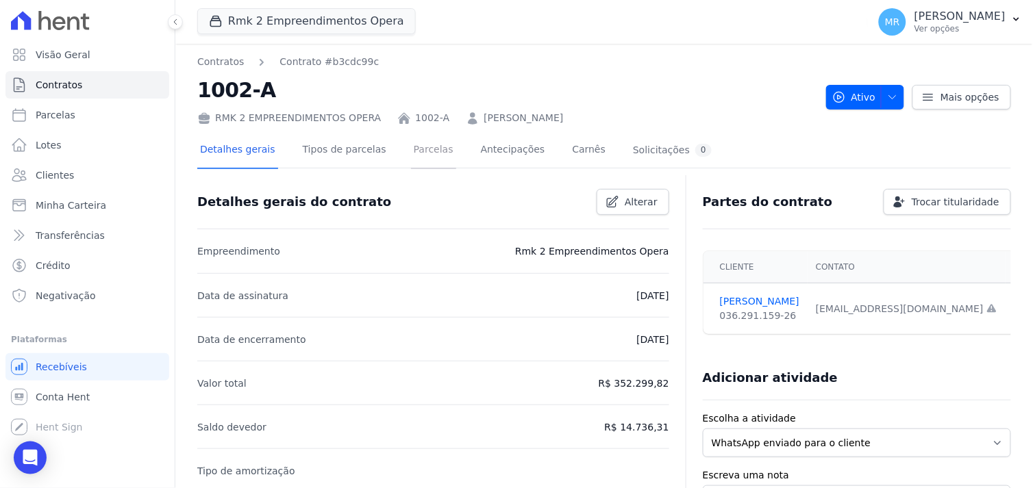
click at [411, 151] on link "Parcelas" at bounding box center [433, 151] width 45 height 36
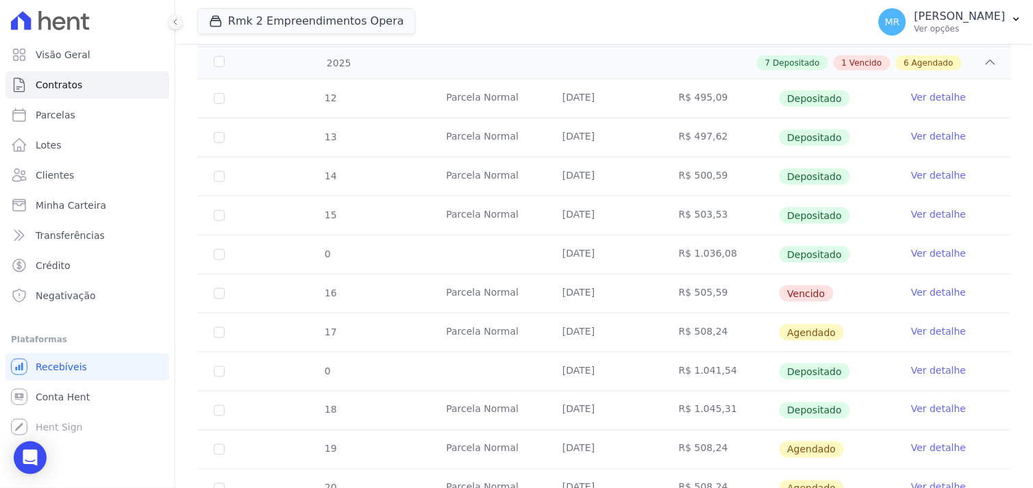
scroll to position [304, 0]
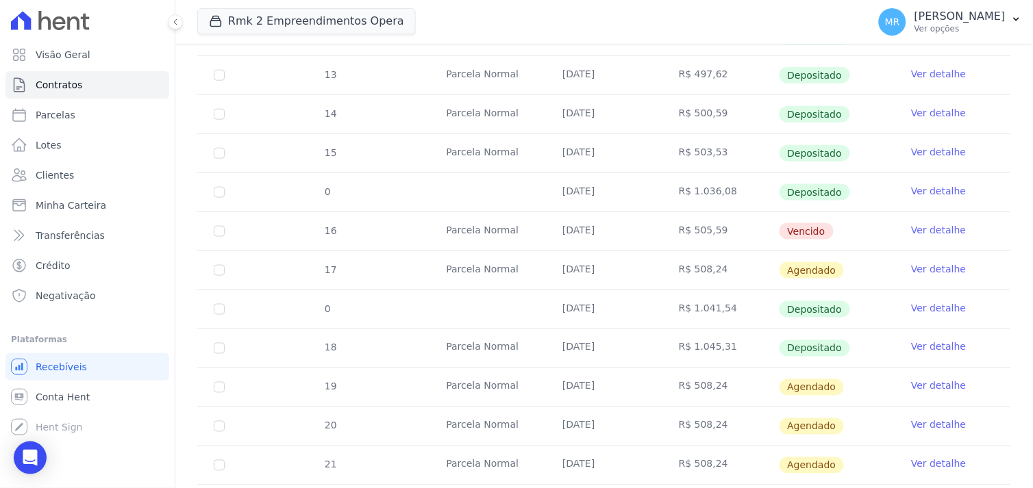
click at [927, 384] on link "Ver detalhe" at bounding box center [938, 386] width 55 height 14
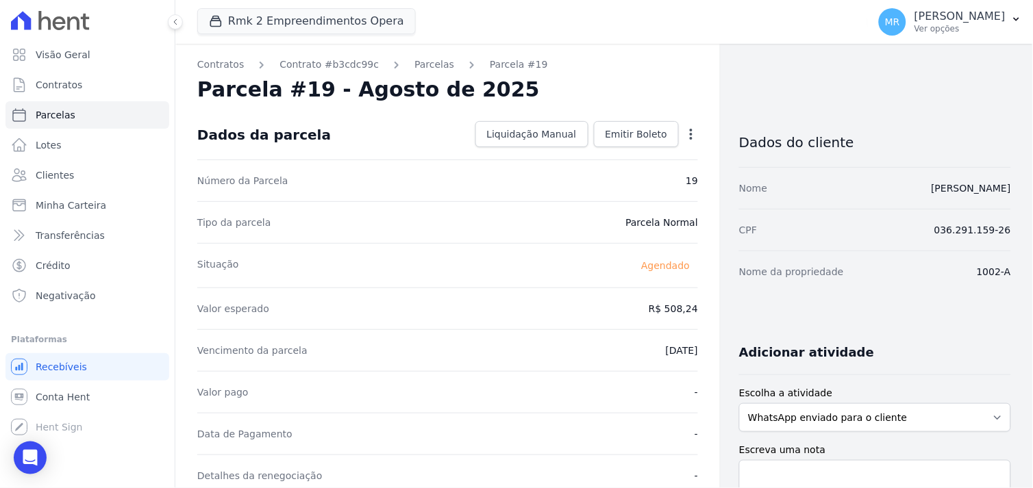
click at [686, 136] on icon "button" at bounding box center [691, 134] width 14 height 14
click at [617, 151] on link "Alterar" at bounding box center [632, 152] width 121 height 25
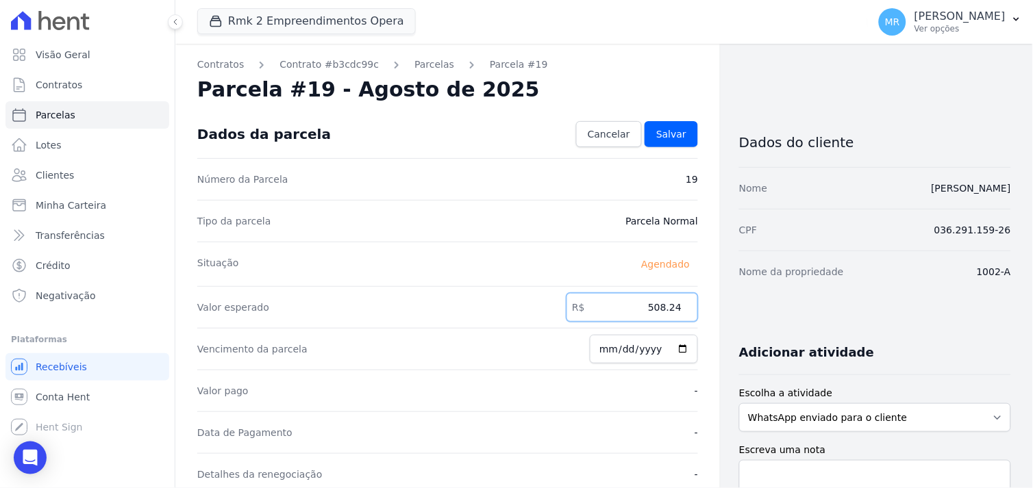
drag, startPoint x: 627, startPoint y: 312, endPoint x: 737, endPoint y: 316, distance: 110.3
type input "1052.66"
click at [672, 136] on span "Salvar" at bounding box center [671, 134] width 30 height 14
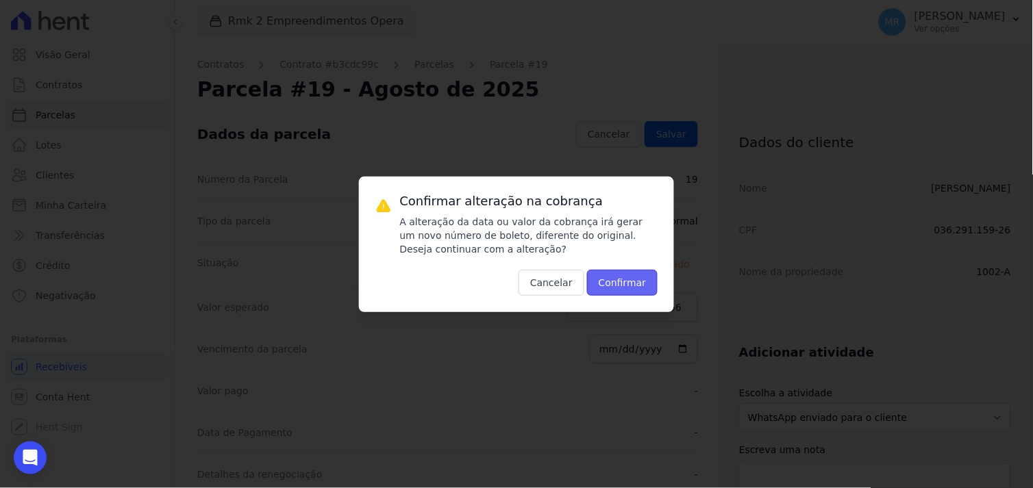
click at [622, 279] on button "Confirmar" at bounding box center [622, 283] width 71 height 26
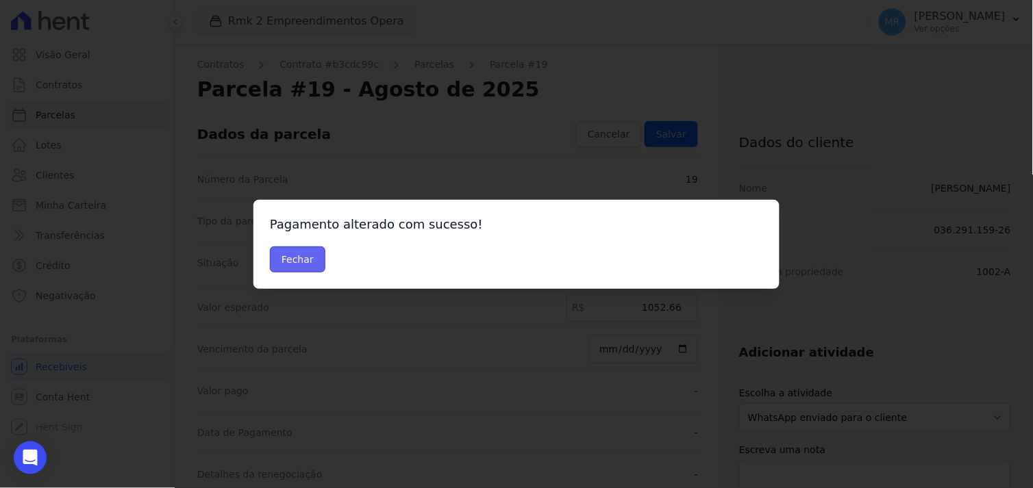
click at [285, 266] on button "Fechar" at bounding box center [297, 260] width 55 height 26
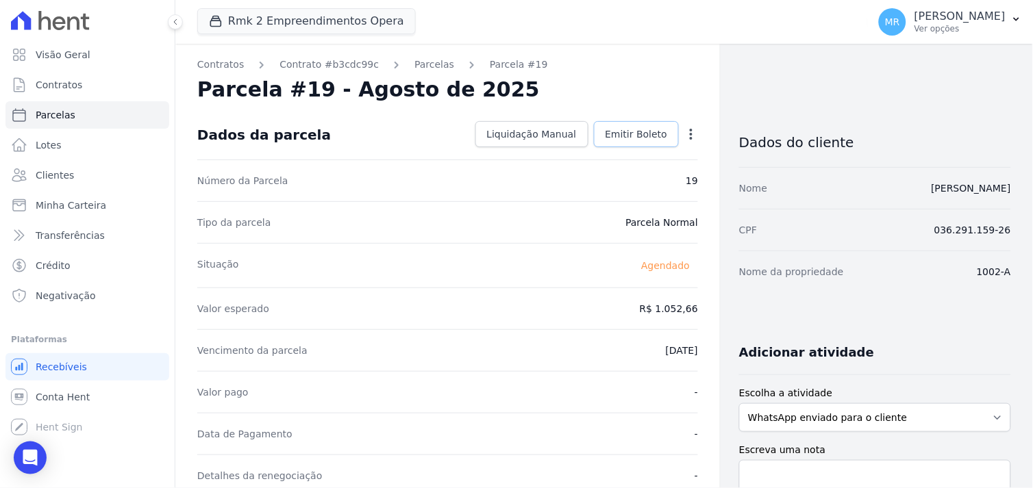
click at [631, 138] on span "Emitir Boleto" at bounding box center [636, 134] width 62 height 14
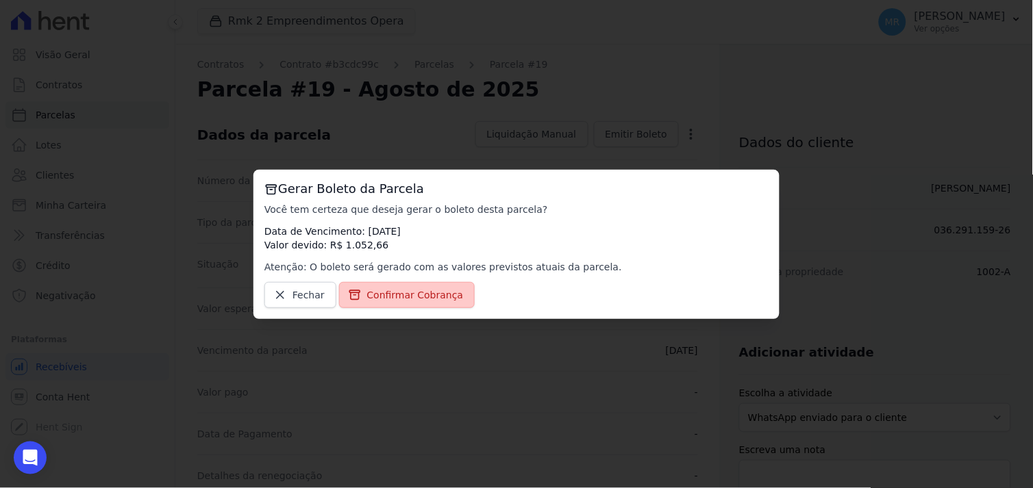
click at [384, 288] on span "Confirmar Cobrança" at bounding box center [415, 295] width 97 height 14
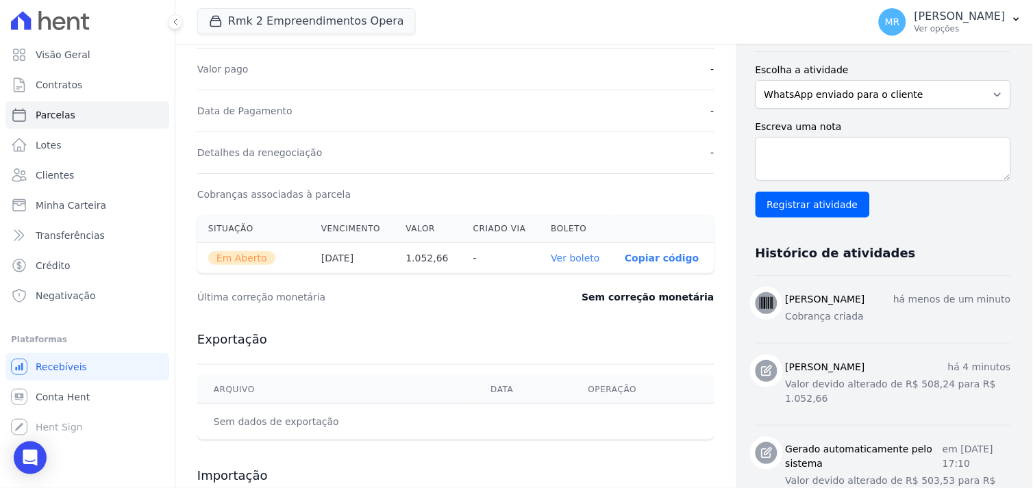
scroll to position [311, 0]
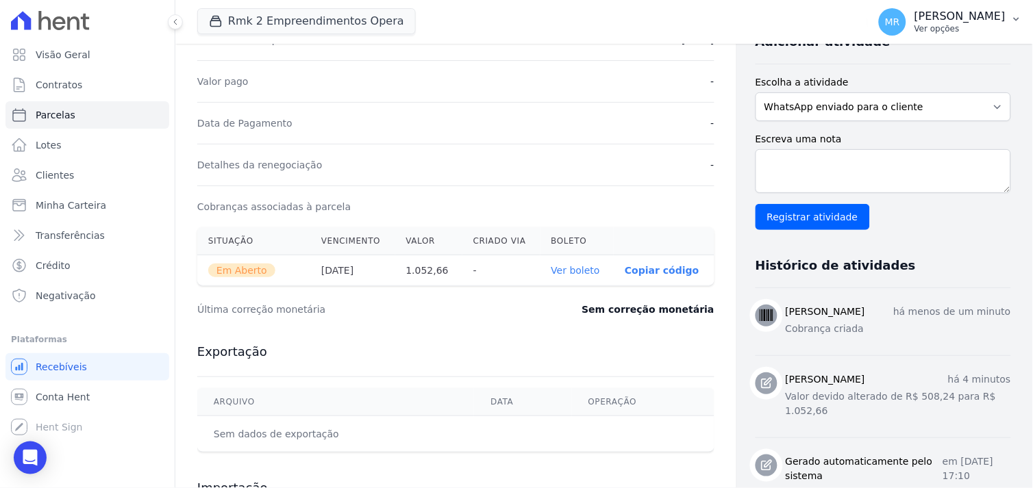
click at [964, 22] on p "[PERSON_NAME]" at bounding box center [959, 17] width 91 height 14
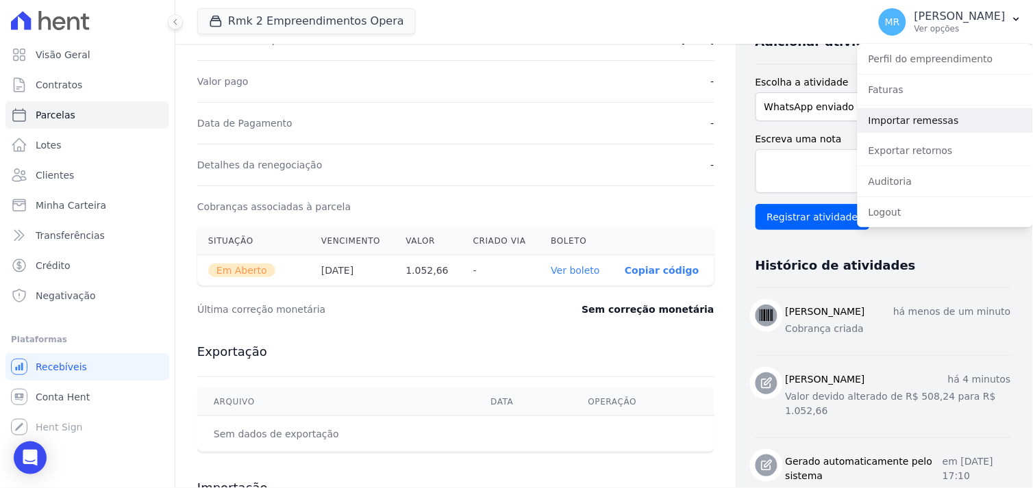
click at [899, 118] on link "Importar remessas" at bounding box center [944, 120] width 175 height 25
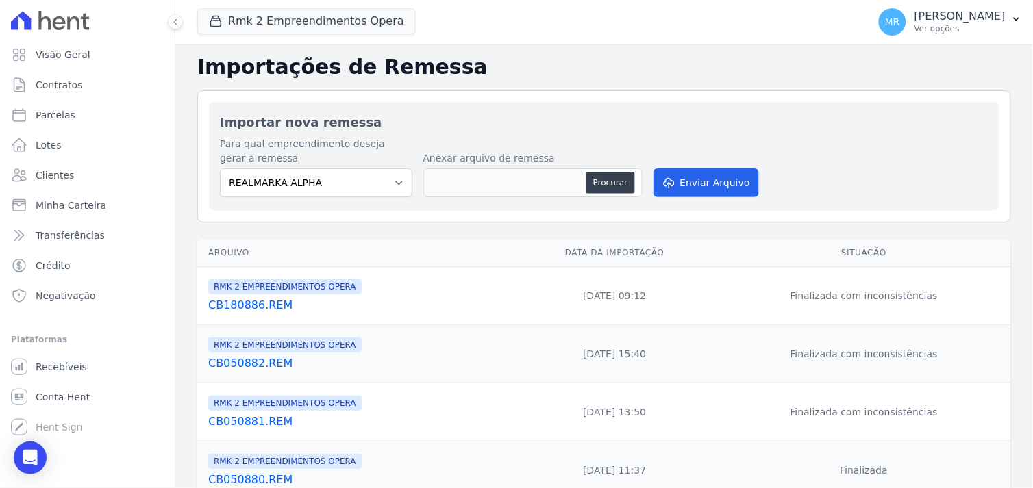
click at [234, 306] on link "CB180886.REM" at bounding box center [357, 305] width 299 height 16
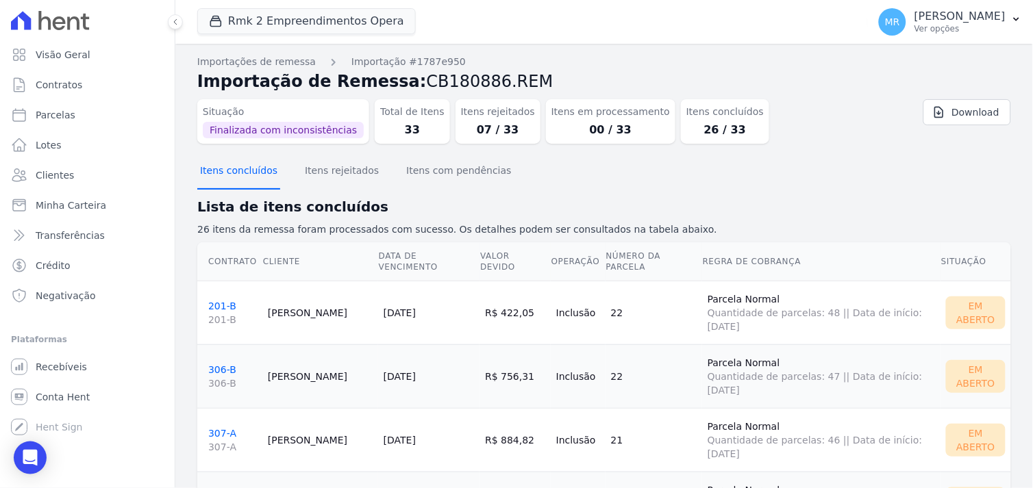
click at [234, 167] on button "Itens concluídos" at bounding box center [238, 172] width 83 height 36
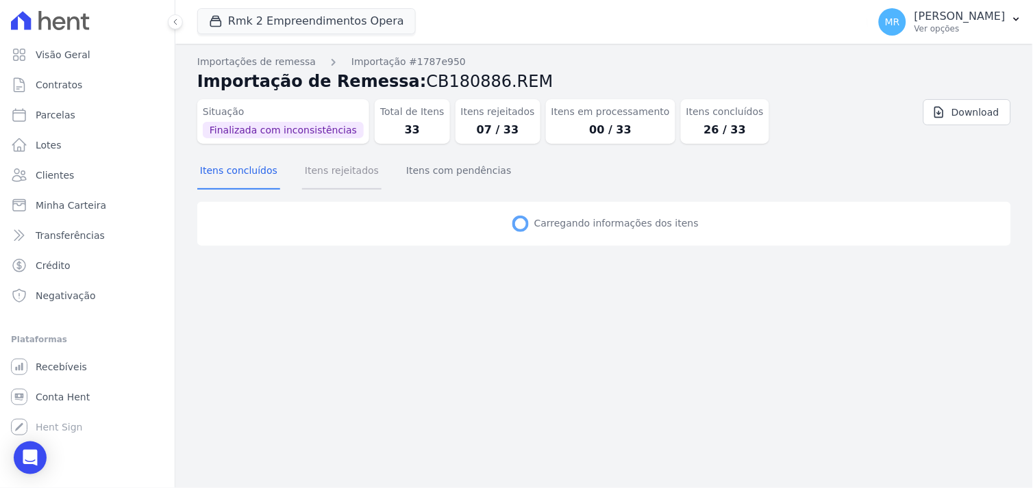
click at [354, 170] on button "Itens rejeitados" at bounding box center [341, 172] width 79 height 36
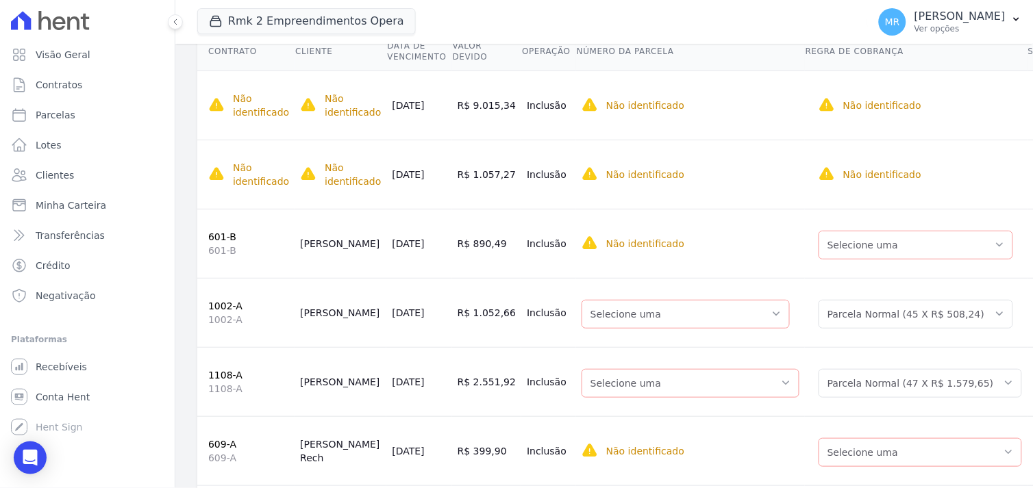
scroll to position [320, 0]
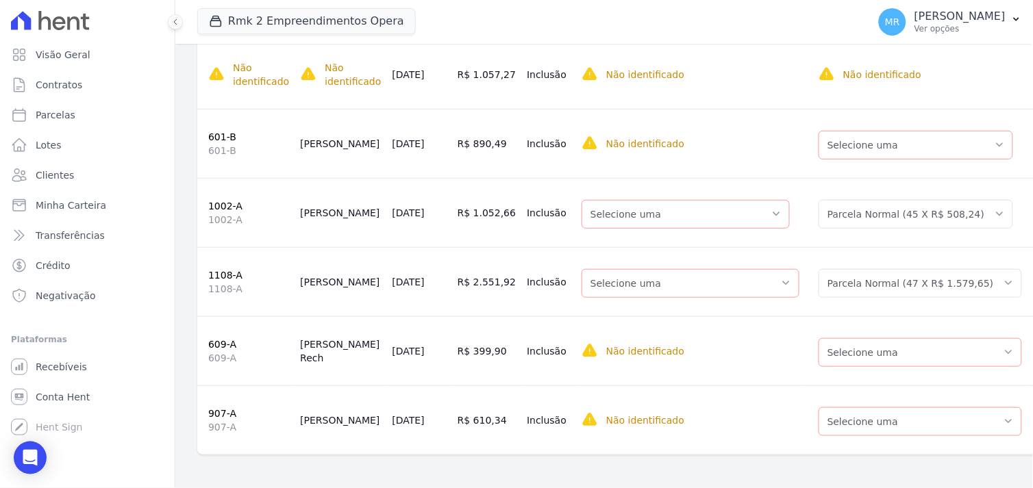
click at [214, 131] on link "601-B" at bounding box center [222, 136] width 28 height 11
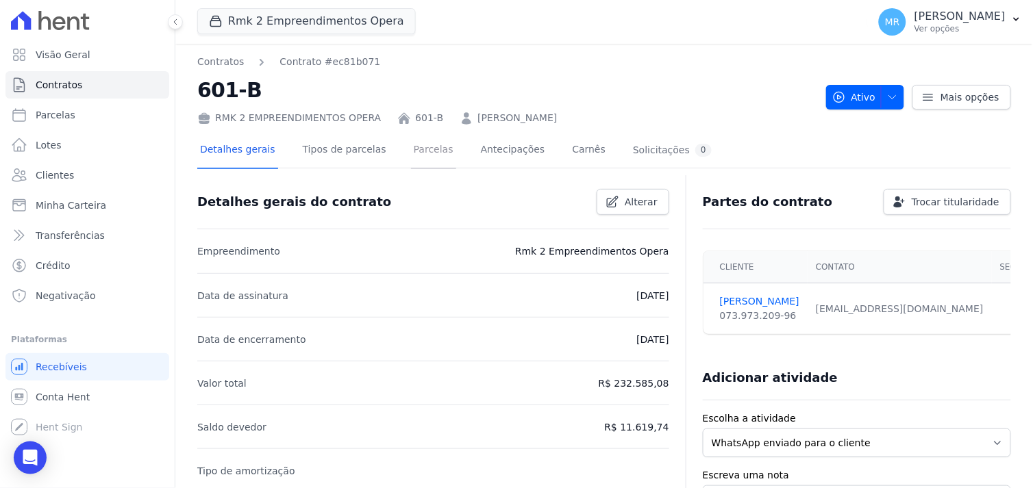
click at [411, 149] on link "Parcelas" at bounding box center [433, 151] width 45 height 36
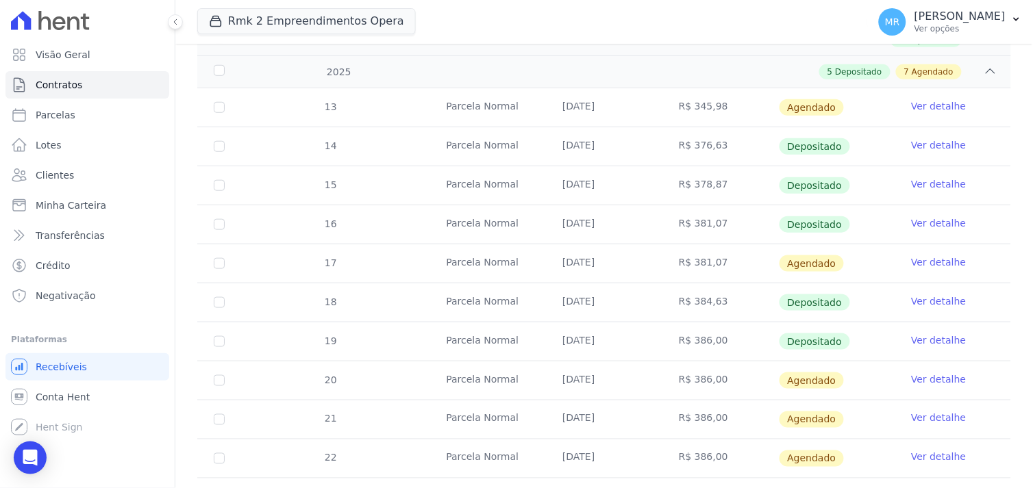
scroll to position [228, 0]
